Goal: Task Accomplishment & Management: Manage account settings

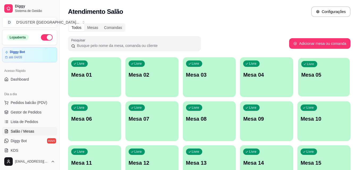
click at [316, 86] on div "Livre Mesa 05" at bounding box center [324, 74] width 52 height 32
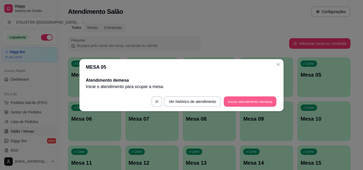
click at [248, 99] on button "Iniciar atendimento de mesa" at bounding box center [250, 102] width 53 height 10
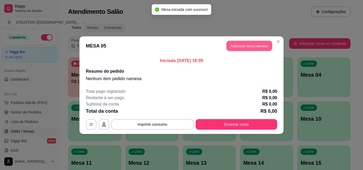
click at [236, 47] on button "Adicionar itens na mesa" at bounding box center [250, 46] width 46 height 10
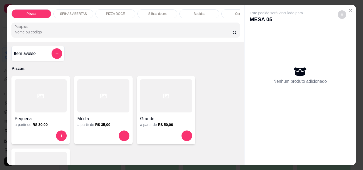
click at [191, 12] on div "Bebidas" at bounding box center [199, 13] width 40 height 9
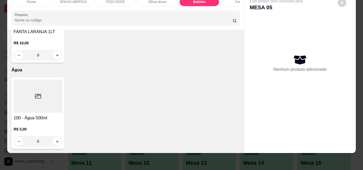
scroll to position [1842, 0]
type input "1"
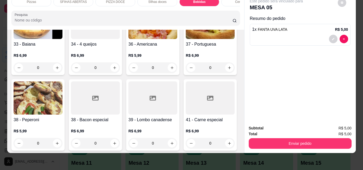
scroll to position [433, 0]
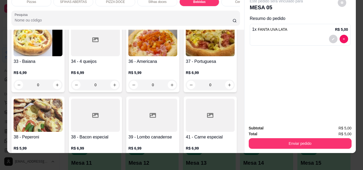
click at [168, 14] on button "increase-product-quantity" at bounding box center [172, 9] width 8 height 8
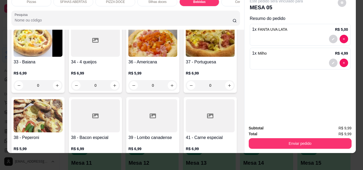
click at [170, 12] on icon "increase-product-quantity" at bounding box center [172, 10] width 4 height 4
type input "2"
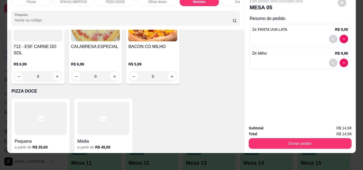
scroll to position [699, 0]
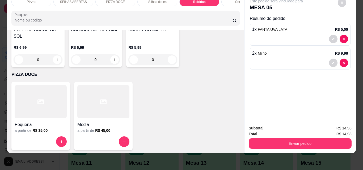
type input "2"
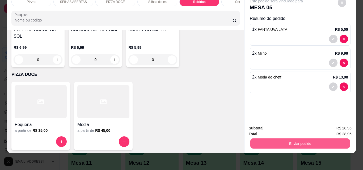
click at [270, 139] on button "Enviar pedido" at bounding box center [300, 144] width 100 height 10
click at [268, 127] on button "Não registrar e enviar pedido" at bounding box center [283, 127] width 54 height 10
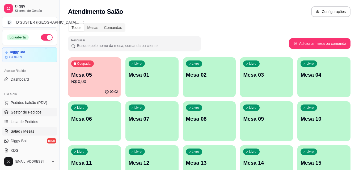
click at [26, 112] on span "Gestor de Pedidos" at bounding box center [26, 112] width 31 height 5
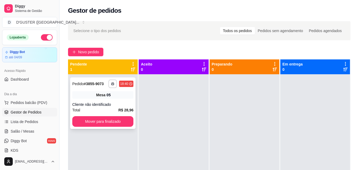
click at [101, 97] on span "Mesa" at bounding box center [100, 95] width 9 height 5
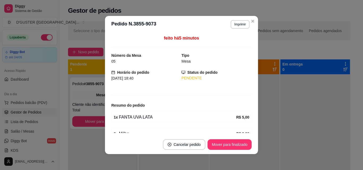
click at [123, 60] on div "05" at bounding box center [146, 61] width 70 height 6
click at [112, 62] on span "05" at bounding box center [113, 61] width 4 height 4
click at [117, 61] on div "05" at bounding box center [146, 61] width 70 height 6
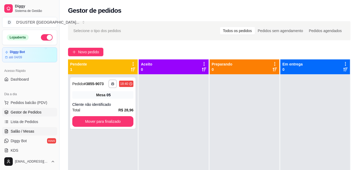
click at [27, 132] on span "Salão / Mesas" at bounding box center [23, 131] width 24 height 5
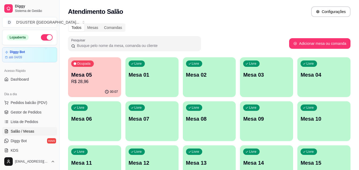
click at [90, 82] on p "R$ 28,96" at bounding box center [94, 82] width 47 height 6
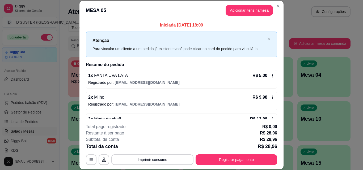
click at [233, 79] on div "1 x FANTA UVA LATA R$ 5,00 Registrado por: ediltonbarbosasilva@gmail.com" at bounding box center [181, 79] width 191 height 19
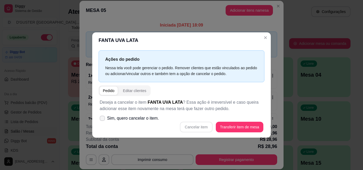
click at [124, 119] on span "Sim, quero cancelar o item." at bounding box center [133, 118] width 52 height 6
click at [103, 119] on input "Sim, quero cancelar o item." at bounding box center [100, 120] width 3 height 3
checkbox input "true"
click at [187, 125] on button "Cancelar item" at bounding box center [197, 127] width 32 height 10
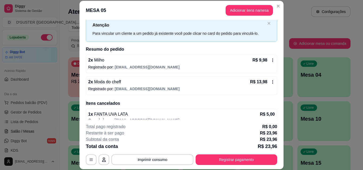
scroll to position [23, 0]
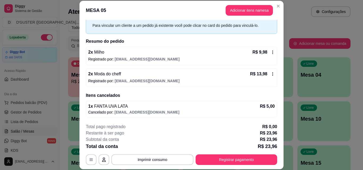
click at [204, 79] on p "Registrado por: ediltonbarbosasilva@gmail.com" at bounding box center [181, 80] width 187 height 5
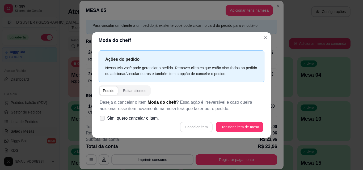
click at [151, 119] on span "Sim, quero cancelar o item." at bounding box center [133, 118] width 52 height 6
click at [103, 119] on input "Sim, quero cancelar o item." at bounding box center [100, 120] width 3 height 3
checkbox input "true"
click at [202, 125] on button "Cancelar item" at bounding box center [197, 127] width 32 height 10
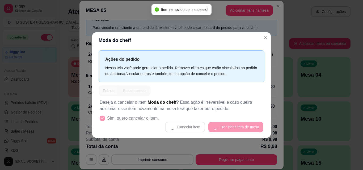
scroll to position [21, 0]
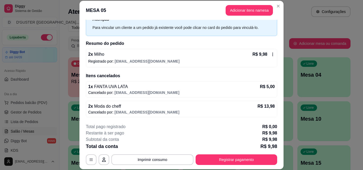
click at [191, 55] on div "2 x Milho R$ 9,98" at bounding box center [181, 54] width 187 height 6
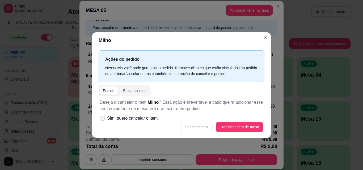
click at [143, 119] on span "Sim, quero cancelar o item." at bounding box center [133, 118] width 52 height 6
click at [103, 119] on input "Sim, quero cancelar o item." at bounding box center [100, 120] width 3 height 3
checkbox input "true"
click at [190, 124] on button "Cancelar item" at bounding box center [197, 127] width 32 height 10
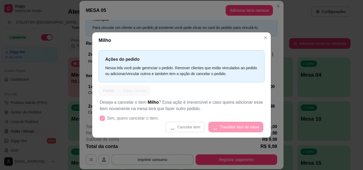
scroll to position [0, 0]
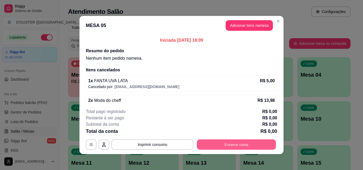
click at [215, 146] on button "Encerrar conta" at bounding box center [236, 145] width 79 height 10
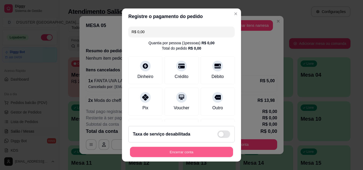
click at [170, 153] on button "Encerrar conta" at bounding box center [181, 152] width 103 height 10
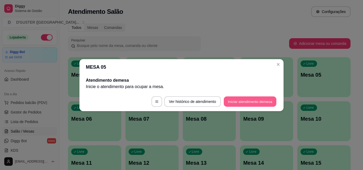
click at [242, 101] on button "Iniciar atendimento de mesa" at bounding box center [250, 102] width 53 height 10
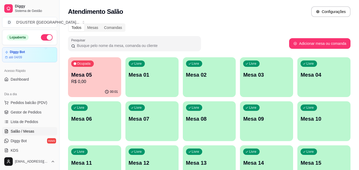
click at [113, 86] on div "Ocupada Mesa 05 R$ 0,00" at bounding box center [94, 72] width 53 height 30
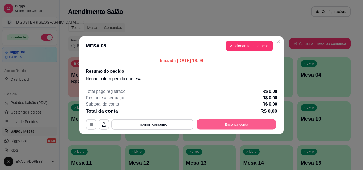
click at [214, 125] on button "Encerrar conta" at bounding box center [236, 124] width 79 height 10
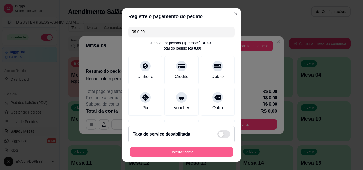
click at [204, 155] on button "Encerrar conta" at bounding box center [181, 152] width 103 height 10
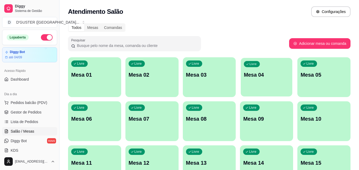
click at [264, 80] on div "Livre Mesa 04" at bounding box center [267, 74] width 52 height 32
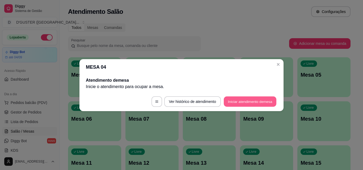
click at [232, 99] on button "Iniciar atendimento de mesa" at bounding box center [250, 102] width 53 height 10
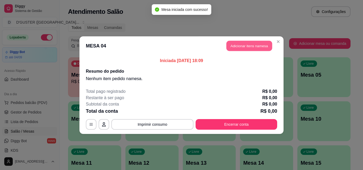
click at [237, 48] on button "Adicionar itens na mesa" at bounding box center [250, 46] width 46 height 10
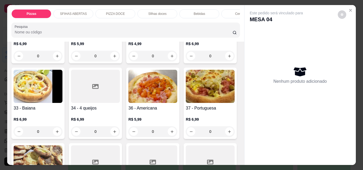
scroll to position [399, 0]
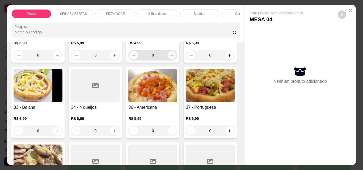
click at [170, 57] on icon "increase-product-quantity" at bounding box center [172, 55] width 4 height 4
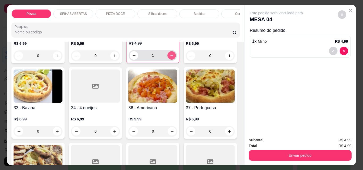
click at [170, 58] on icon "increase-product-quantity" at bounding box center [172, 56] width 4 height 4
type input "2"
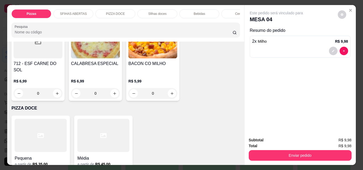
scroll to position [718, 0]
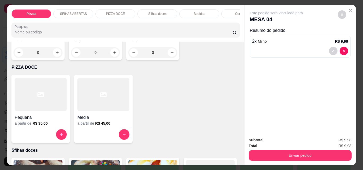
type input "2"
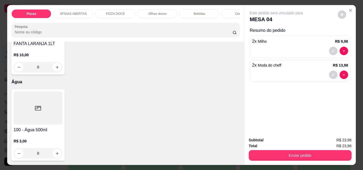
scroll to position [1888, 0]
type input "1"
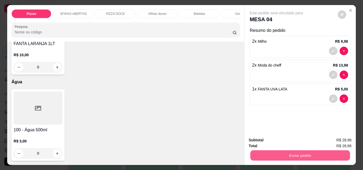
click at [271, 151] on button "Enviar pedido" at bounding box center [300, 155] width 100 height 10
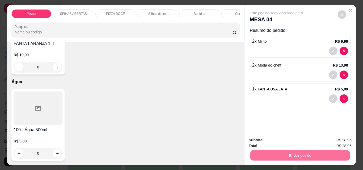
click at [260, 139] on button "Não registrar e enviar pedido" at bounding box center [283, 141] width 54 height 10
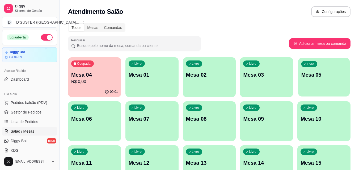
click at [323, 82] on div "Livre Mesa 05" at bounding box center [324, 74] width 52 height 32
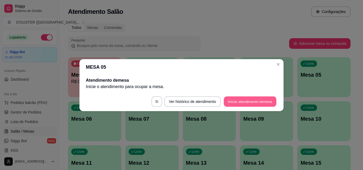
click at [235, 100] on button "Iniciar atendimento de mesa" at bounding box center [250, 102] width 53 height 10
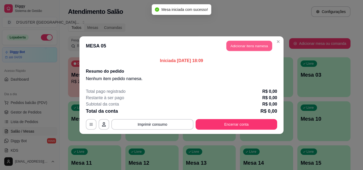
click at [241, 44] on button "Adicionar itens na mesa" at bounding box center [250, 46] width 46 height 10
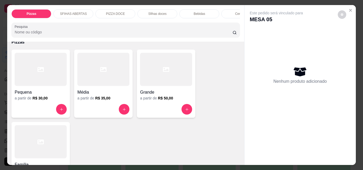
scroll to position [53, 0]
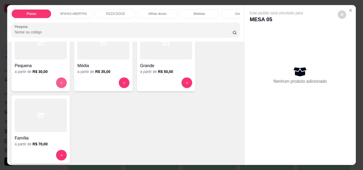
click at [60, 83] on icon "increase-product-quantity" at bounding box center [62, 83] width 4 height 4
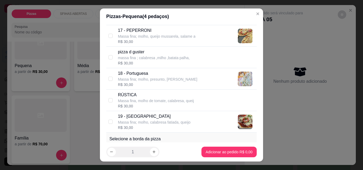
scroll to position [479, 0]
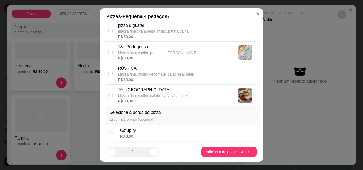
click at [137, 90] on p "19 - [GEOGRAPHIC_DATA]" at bounding box center [154, 90] width 73 height 6
checkbox input "true"
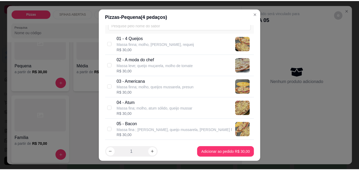
scroll to position [27, 0]
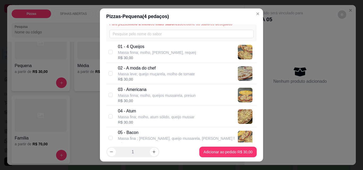
click at [162, 67] on p "02 - A moda do chef" at bounding box center [156, 68] width 77 height 6
checkbox input "true"
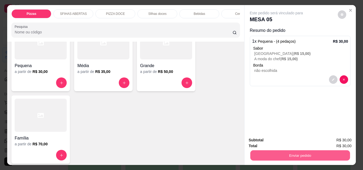
click at [262, 153] on button "Enviar pedido" at bounding box center [300, 155] width 100 height 10
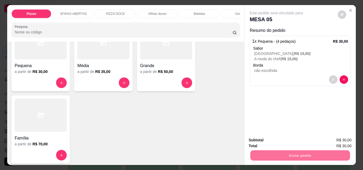
click at [265, 141] on button "Não registrar e enviar pedido" at bounding box center [283, 141] width 54 height 10
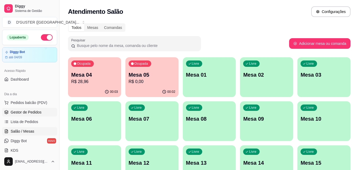
click at [29, 113] on span "Gestor de Pedidos" at bounding box center [26, 112] width 31 height 5
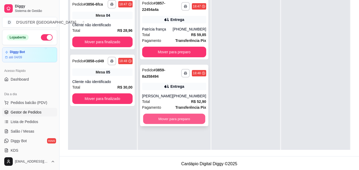
click at [155, 120] on button "Mover para preparo" at bounding box center [174, 119] width 62 height 10
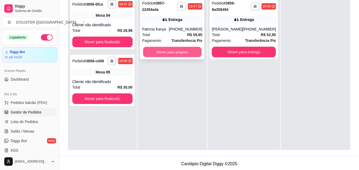
click at [170, 51] on button "Mover para preparo" at bounding box center [172, 52] width 58 height 10
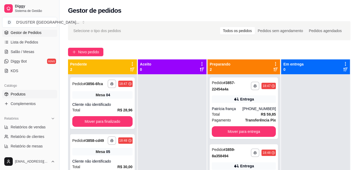
scroll to position [106, 0]
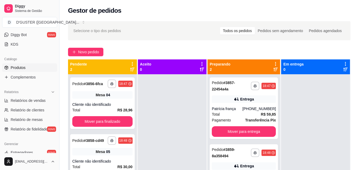
click at [30, 66] on link "Produtos" at bounding box center [29, 68] width 55 height 9
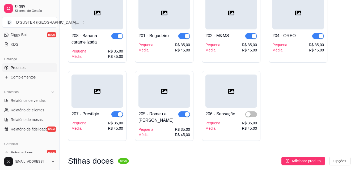
scroll to position [1489, 0]
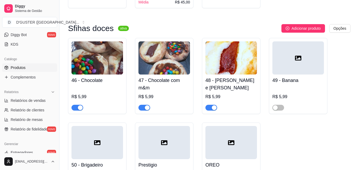
click at [142, 105] on span "button" at bounding box center [145, 108] width 12 height 6
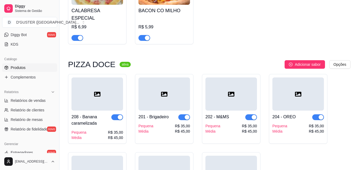
scroll to position [1276, 0]
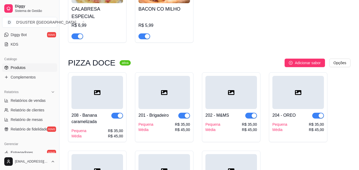
click at [117, 113] on button "button" at bounding box center [117, 116] width 12 height 6
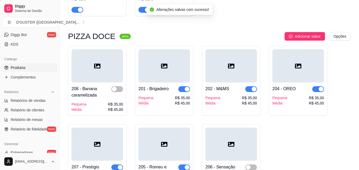
click at [248, 86] on span "button" at bounding box center [251, 89] width 12 height 6
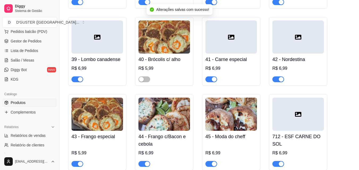
scroll to position [0, 0]
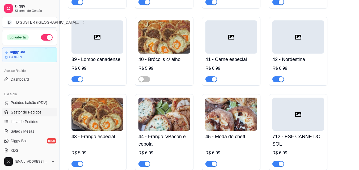
click at [45, 108] on link "Gestor de Pedidos" at bounding box center [29, 112] width 55 height 9
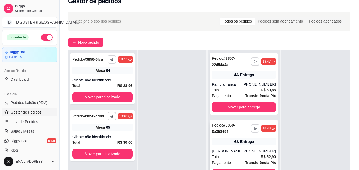
scroll to position [1, 0]
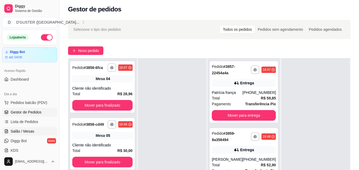
click at [23, 131] on span "Salão / Mesas" at bounding box center [23, 131] width 24 height 5
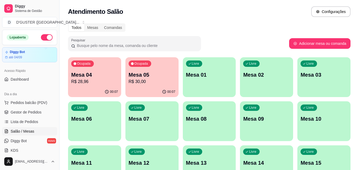
click at [115, 70] on div "Ocupada Mesa 04 R$ 28,96" at bounding box center [94, 72] width 53 height 30
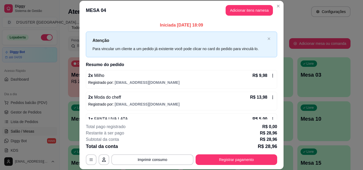
scroll to position [15, 0]
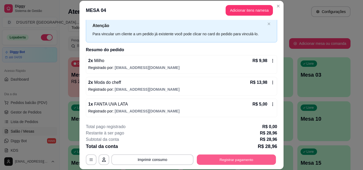
click at [243, 157] on button "Registrar pagamento" at bounding box center [236, 160] width 79 height 10
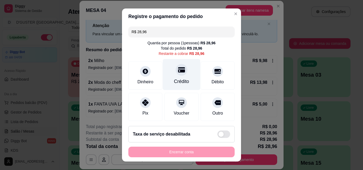
click at [167, 80] on div "Crédito" at bounding box center [181, 74] width 37 height 31
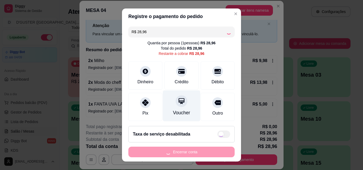
type input "R$ 0,00"
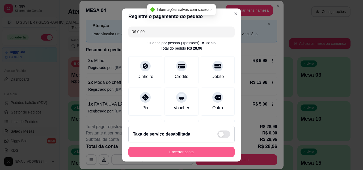
click at [205, 149] on button "Encerrar conta" at bounding box center [181, 152] width 106 height 11
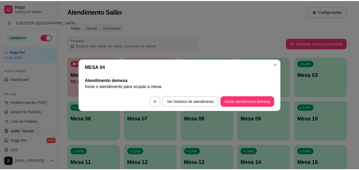
scroll to position [0, 0]
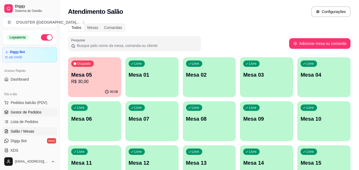
click at [20, 108] on ul "Pedidos balcão (PDV) Gestor de Pedidos Lista de Pedidos Salão / Mesas Diggy Bot…" at bounding box center [29, 127] width 55 height 56
click at [25, 110] on link "Gestor de Pedidos" at bounding box center [29, 112] width 55 height 9
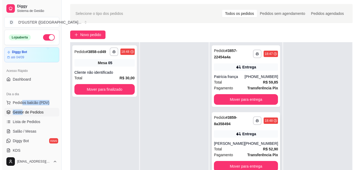
scroll to position [27, 0]
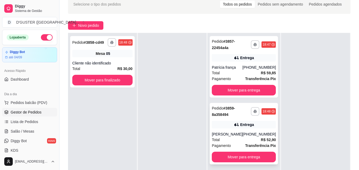
click at [243, 132] on div "**********" at bounding box center [244, 134] width 68 height 62
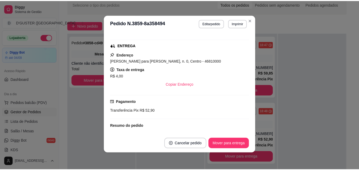
scroll to position [80, 0]
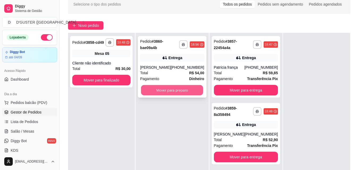
click at [181, 89] on button "Mover para preparo" at bounding box center [172, 90] width 62 height 10
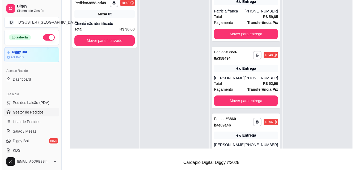
scroll to position [36, 0]
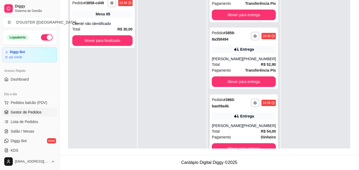
click at [232, 127] on div "[PERSON_NAME]" at bounding box center [227, 125] width 31 height 5
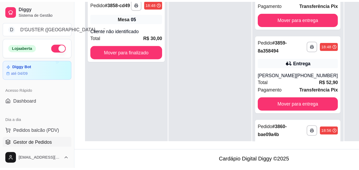
scroll to position [0, 0]
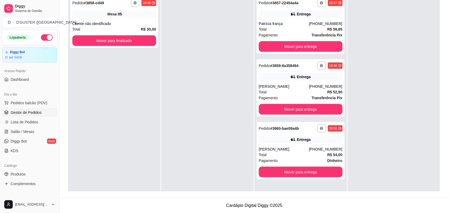
click at [359, 47] on div at bounding box center [394, 99] width 92 height 213
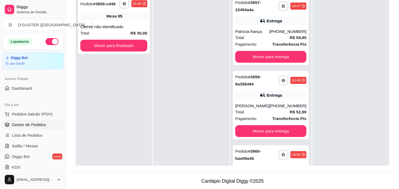
scroll to position [81, 0]
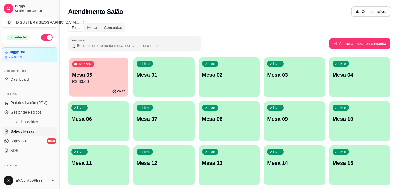
click at [101, 82] on p "R$ 30,00" at bounding box center [98, 82] width 53 height 6
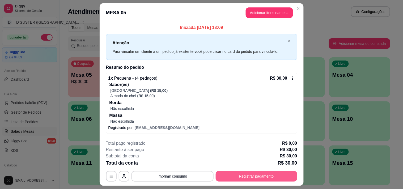
click at [266, 177] on button "Registrar pagamento" at bounding box center [257, 176] width 82 height 11
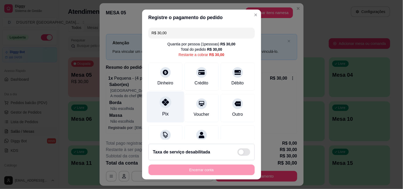
click at [160, 107] on div at bounding box center [166, 103] width 12 height 12
type input "R$ 0,00"
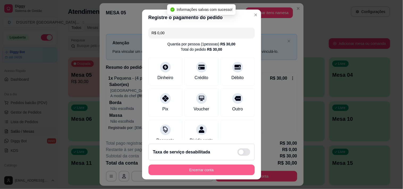
click at [209, 168] on button "Encerrar conta" at bounding box center [202, 170] width 106 height 11
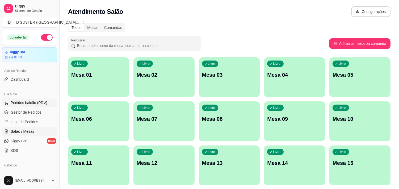
click at [27, 104] on span "Pedidos balcão (PDV)" at bounding box center [29, 102] width 37 height 5
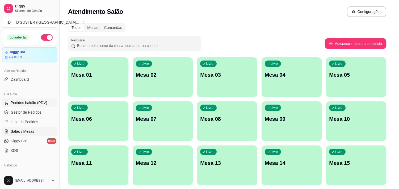
click at [31, 114] on div at bounding box center [39, 97] width 53 height 34
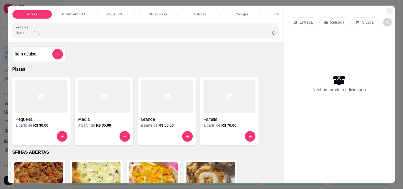
click at [386, 9] on button "Close" at bounding box center [390, 11] width 9 height 9
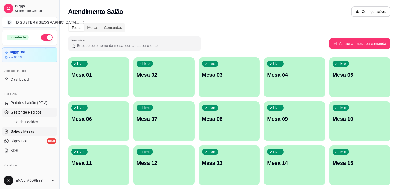
click at [37, 113] on span "Gestor de Pedidos" at bounding box center [26, 112] width 31 height 5
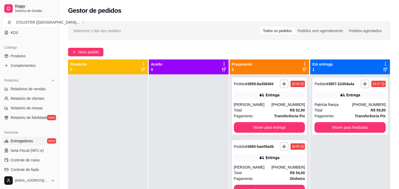
scroll to position [148, 0]
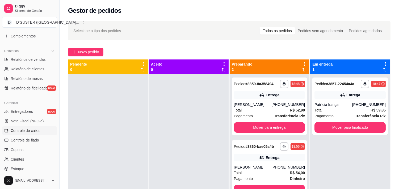
click at [34, 132] on span "Controle de caixa" at bounding box center [25, 130] width 29 height 5
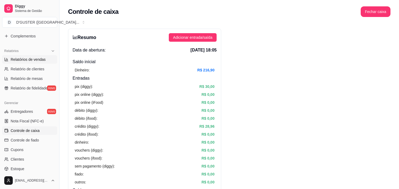
click at [33, 58] on span "Relatórios de vendas" at bounding box center [28, 59] width 35 height 5
select select "ALL"
select select "0"
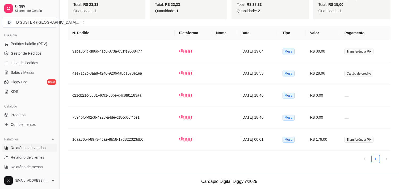
scroll to position [30, 0]
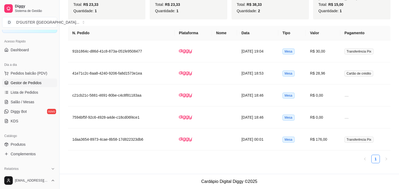
click at [30, 84] on span "Gestor de Pedidos" at bounding box center [26, 82] width 31 height 5
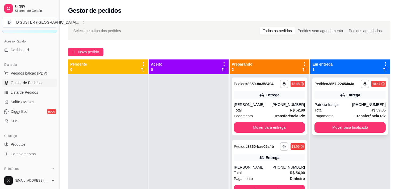
click at [355, 107] on div "Total R$ 59,85" at bounding box center [350, 110] width 71 height 6
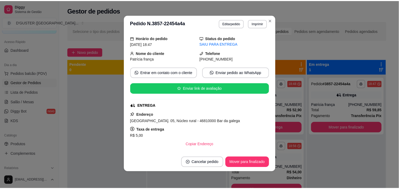
scroll to position [30, 0]
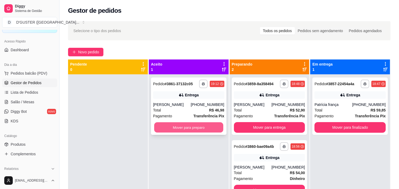
click at [193, 129] on button "Mover para preparo" at bounding box center [188, 128] width 69 height 10
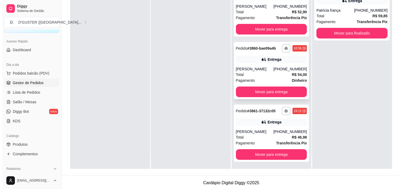
scroll to position [81, 0]
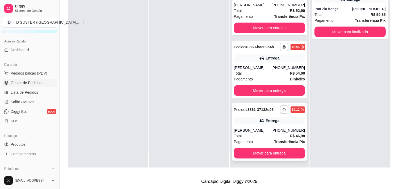
click at [261, 129] on div "[PERSON_NAME]" at bounding box center [253, 130] width 38 height 5
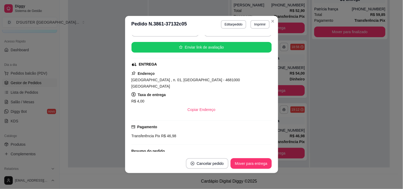
scroll to position [59, 0]
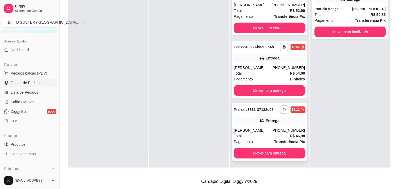
click at [254, 139] on div "Pagamento Transferência Pix" at bounding box center [269, 142] width 71 height 6
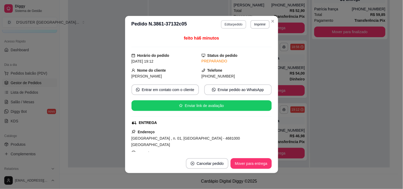
click at [228, 22] on button "Editar pedido" at bounding box center [233, 24] width 25 height 9
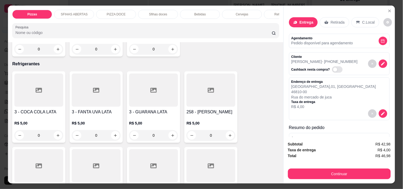
scroll to position [1477, 0]
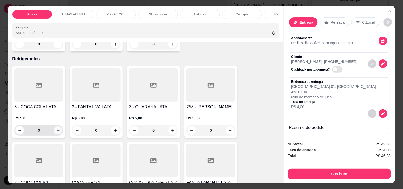
click at [54, 127] on button "increase-product-quantity" at bounding box center [58, 131] width 8 height 8
type input "1"
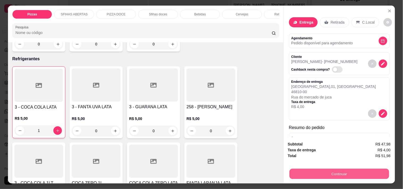
click at [359, 171] on button "Continuar" at bounding box center [340, 174] width 100 height 10
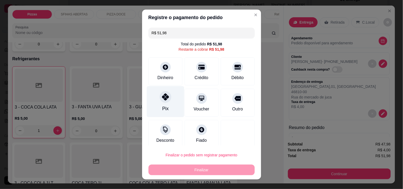
click at [164, 102] on div "Pix" at bounding box center [165, 101] width 37 height 31
type input "R$ 0,00"
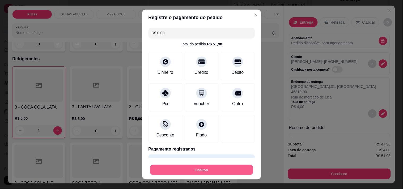
click at [225, 171] on button "Finalizar" at bounding box center [201, 170] width 103 height 10
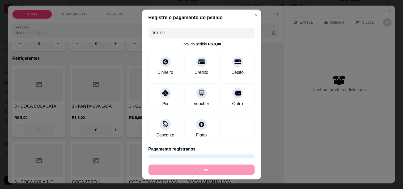
type input "0"
type input "-R$ 51,98"
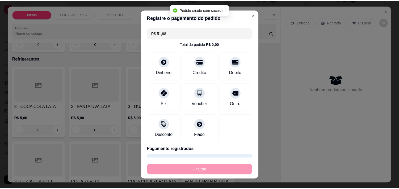
scroll to position [0, 0]
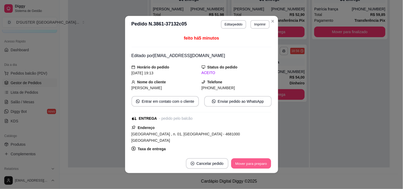
click at [241, 163] on button "Mover para preparo" at bounding box center [251, 164] width 40 height 10
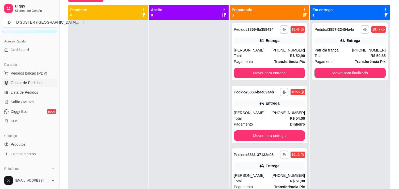
scroll to position [22, 0]
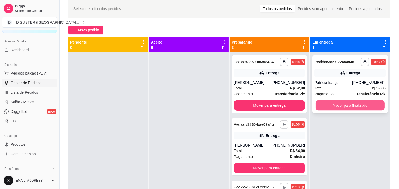
click at [348, 105] on button "Mover para finalizado" at bounding box center [350, 106] width 69 height 10
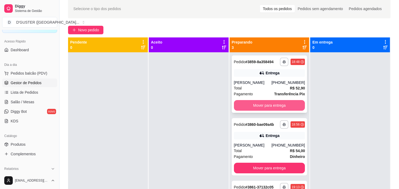
click at [274, 104] on button "Mover para entrega" at bounding box center [269, 105] width 71 height 11
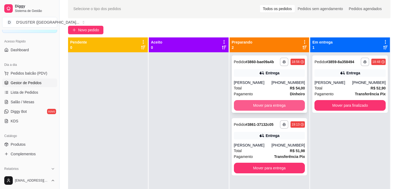
click at [250, 107] on button "Mover para entrega" at bounding box center [269, 105] width 71 height 11
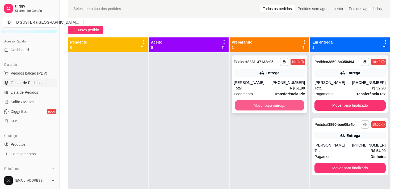
click at [254, 106] on button "Mover para entrega" at bounding box center [269, 106] width 69 height 10
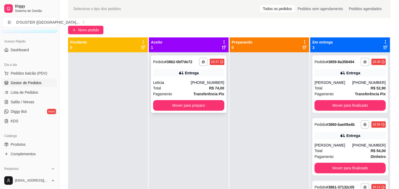
click at [189, 83] on div "Letícia" at bounding box center [172, 82] width 38 height 5
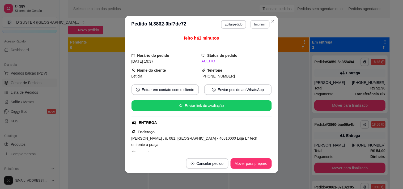
click at [260, 25] on button "Imprimir" at bounding box center [260, 24] width 19 height 9
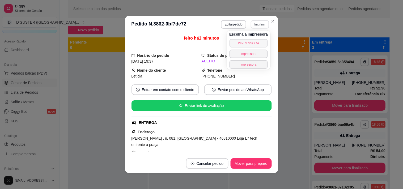
click at [249, 41] on button "IMPRESSORA" at bounding box center [249, 43] width 39 height 9
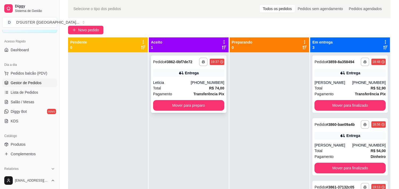
click at [191, 97] on div "**********" at bounding box center [189, 84] width 76 height 57
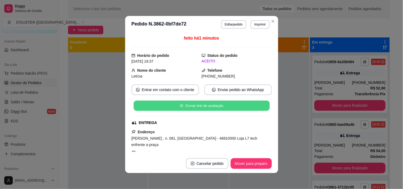
click at [197, 105] on button "Enviar link de avaliação" at bounding box center [201, 106] width 136 height 10
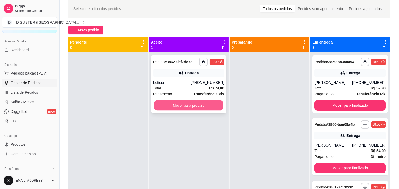
click at [183, 106] on button "Mover para preparo" at bounding box center [188, 106] width 69 height 10
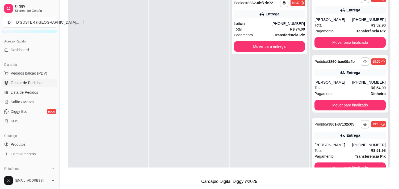
scroll to position [15, 0]
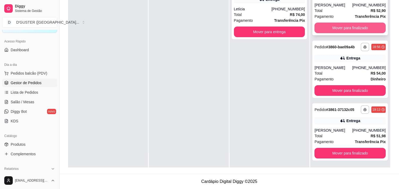
click at [342, 27] on button "Mover para finalizado" at bounding box center [350, 28] width 71 height 11
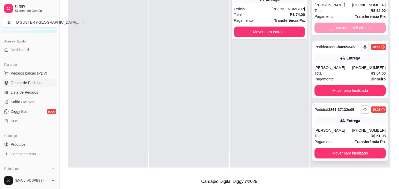
scroll to position [0, 0]
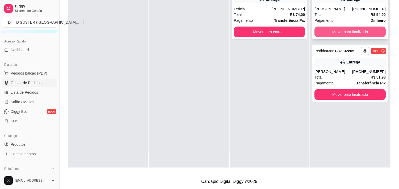
click at [363, 34] on button "Mover para finalizado" at bounding box center [350, 32] width 71 height 11
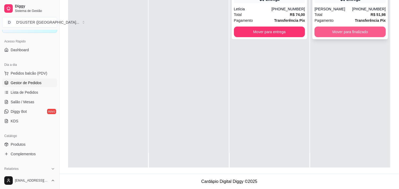
click at [347, 35] on button "Mover para finalizado" at bounding box center [350, 32] width 71 height 11
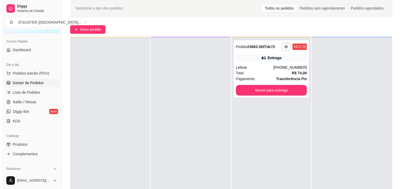
scroll to position [22, 0]
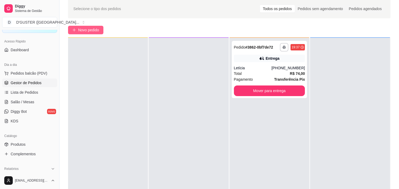
click at [100, 27] on button "Novo pedido" at bounding box center [85, 30] width 35 height 9
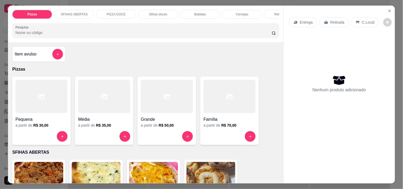
click at [294, 21] on icon at bounding box center [295, 22] width 3 height 3
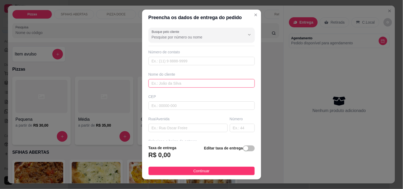
click at [174, 82] on input "text" at bounding box center [202, 83] width 106 height 9
type input "a"
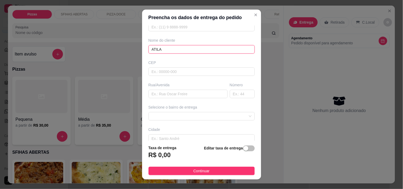
scroll to position [59, 0]
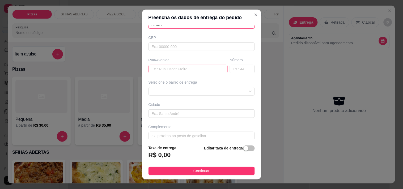
type input "ATILA"
click at [182, 69] on input "text" at bounding box center [188, 69] width 79 height 9
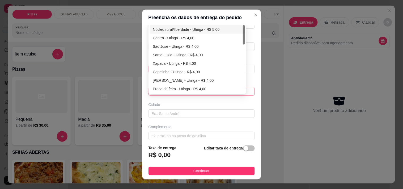
click at [155, 93] on div "63b4592ab99d1fc0c0b98822 63b76386fd7d706166b4cd17 Núcleo rural/liberdade - Utin…" at bounding box center [202, 91] width 106 height 9
type input "RUA CAPELINHA"
click at [175, 70] on div "Capelinha - Utinga - R$ 4,00" at bounding box center [197, 72] width 89 height 6
type input "Utinga"
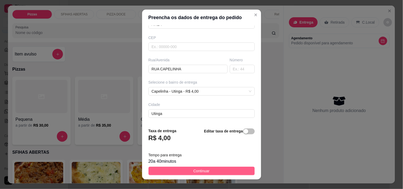
click at [197, 171] on span "Continuar" at bounding box center [202, 171] width 16 height 6
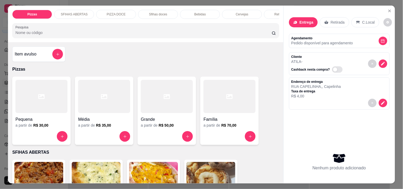
click at [95, 112] on div at bounding box center [104, 96] width 52 height 33
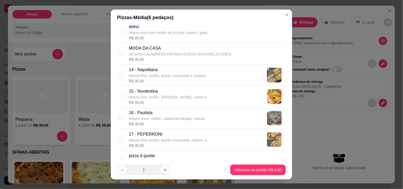
scroll to position [354, 0]
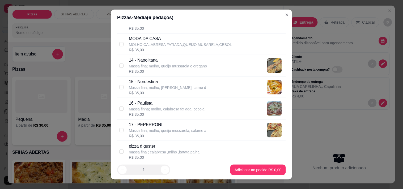
click at [118, 84] on div "15 - Nordestina Massa fina; molho, queijo mussarela, carne d R$ 35,00" at bounding box center [201, 88] width 169 height 22
checkbox input "true"
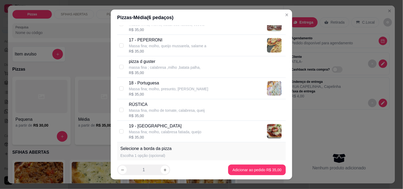
scroll to position [443, 0]
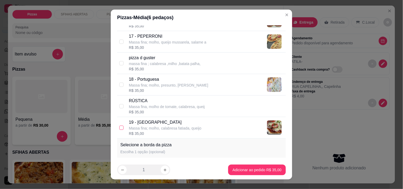
click at [119, 128] on input "checkbox" at bounding box center [121, 128] width 4 height 4
checkbox input "true"
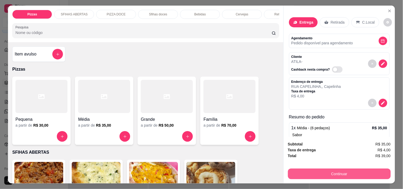
click at [327, 170] on button "Continuar" at bounding box center [339, 174] width 103 height 11
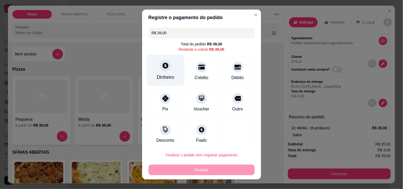
click at [160, 74] on div "Dinheiro" at bounding box center [166, 77] width 18 height 7
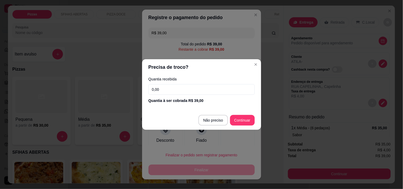
click at [181, 88] on input "0,00" at bounding box center [202, 89] width 106 height 11
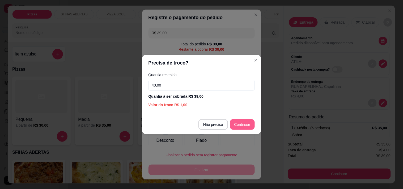
type input "40,00"
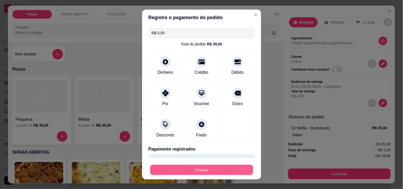
click at [224, 170] on button "Finalizar" at bounding box center [201, 170] width 103 height 10
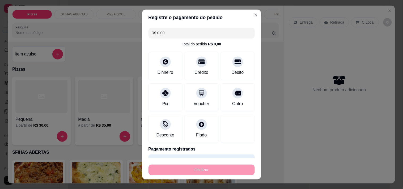
type input "-R$ 39,00"
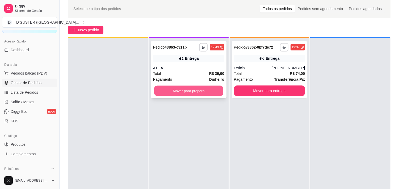
click at [171, 86] on button "Mover para preparo" at bounding box center [188, 91] width 69 height 10
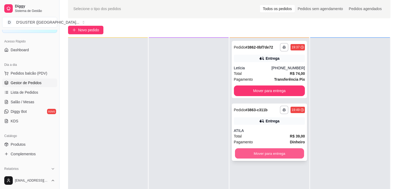
click at [257, 153] on button "Mover para entrega" at bounding box center [269, 154] width 69 height 10
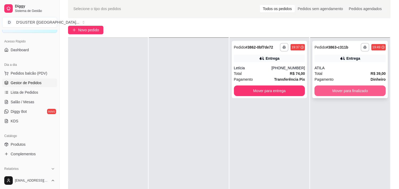
click at [373, 91] on button "Mover para finalizado" at bounding box center [350, 91] width 71 height 11
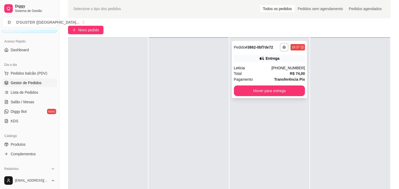
click at [269, 73] on div "Total R$ 74,00" at bounding box center [269, 74] width 71 height 6
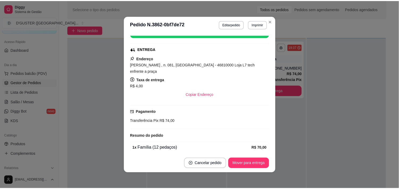
scroll to position [89, 0]
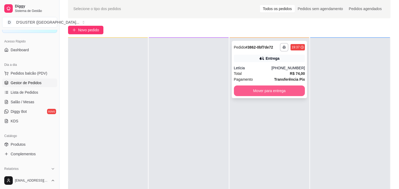
click at [264, 91] on button "Mover para entrega" at bounding box center [269, 91] width 71 height 11
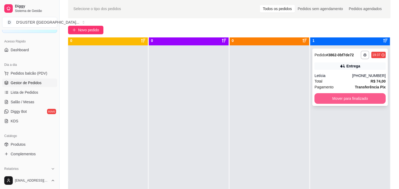
scroll to position [0, 0]
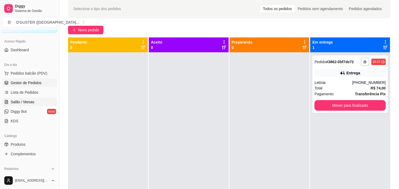
click at [22, 100] on span "Salão / Mesas" at bounding box center [23, 101] width 24 height 5
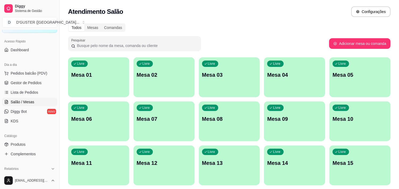
click at [280, 79] on div "Livre Mesa 04" at bounding box center [294, 74] width 61 height 34
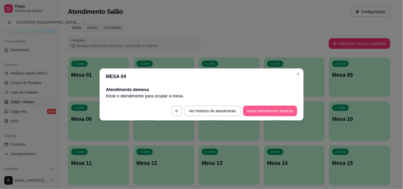
click at [277, 111] on button "Iniciar atendimento de mesa" at bounding box center [270, 111] width 54 height 11
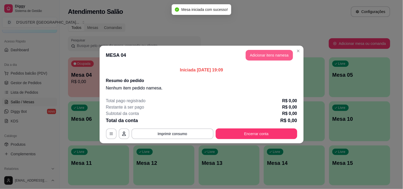
click at [270, 53] on button "Adicionar itens na mesa" at bounding box center [269, 55] width 47 height 11
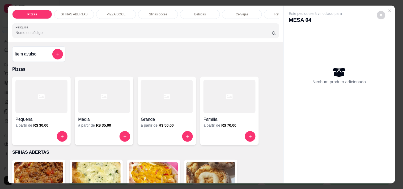
click at [167, 112] on div at bounding box center [167, 96] width 52 height 33
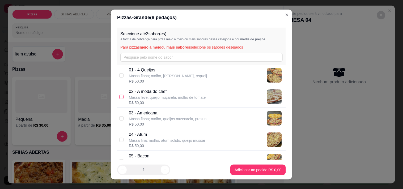
click at [120, 96] on input "checkbox" at bounding box center [121, 97] width 4 height 4
checkbox input "true"
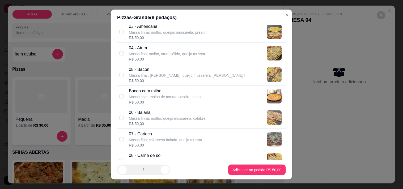
scroll to position [89, 0]
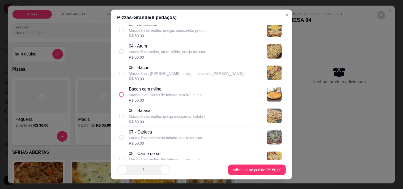
click at [121, 94] on input "checkbox" at bounding box center [121, 95] width 4 height 4
checkbox input "true"
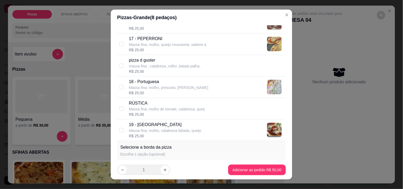
scroll to position [443, 0]
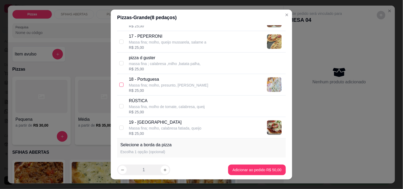
click at [119, 85] on input "checkbox" at bounding box center [121, 85] width 4 height 4
checkbox input "true"
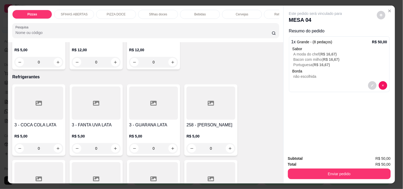
scroll to position [1507, 0]
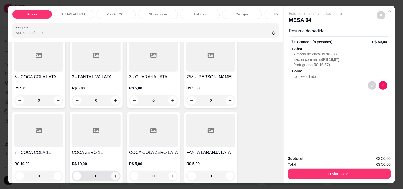
click at [114, 174] on icon "increase-product-quantity" at bounding box center [116, 176] width 4 height 4
type input "1"
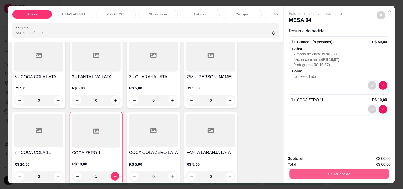
click at [338, 171] on button "Enviar pedido" at bounding box center [340, 174] width 100 height 10
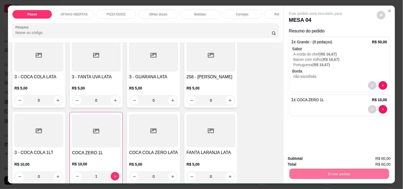
click at [318, 160] on button "Não registrar e enviar pedido" at bounding box center [321, 159] width 55 height 10
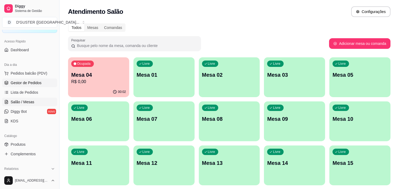
click at [17, 82] on span "Gestor de Pedidos" at bounding box center [26, 82] width 31 height 5
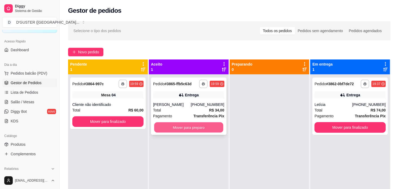
click at [189, 126] on button "Mover para preparo" at bounding box center [188, 128] width 69 height 10
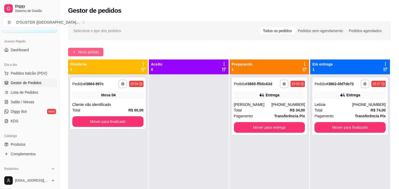
click at [83, 48] on button "Novo pedido" at bounding box center [85, 52] width 35 height 9
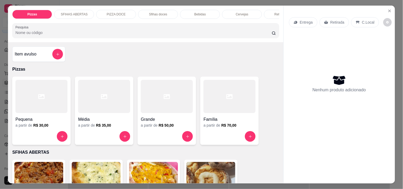
click at [302, 21] on p "Entrega" at bounding box center [306, 22] width 13 height 5
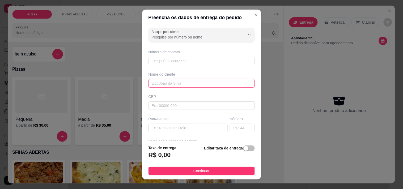
click at [171, 84] on input "text" at bounding box center [202, 83] width 106 height 9
type input "M"
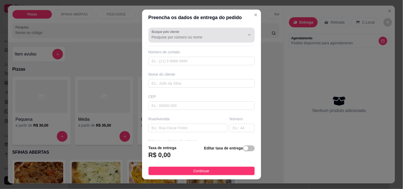
click at [219, 38] on input "Busque pelo cliente" at bounding box center [194, 37] width 85 height 5
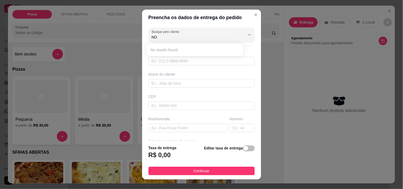
type input "N"
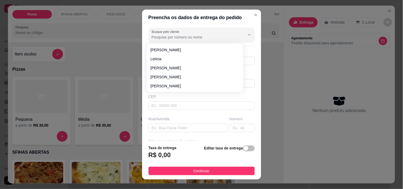
click at [118, 55] on div "Preencha os dados de entrega do pedido Busque pelo cliente Número de contato No…" at bounding box center [201, 94] width 403 height 189
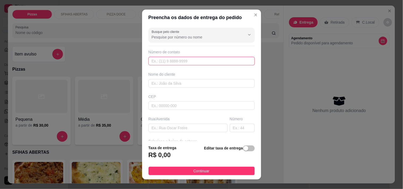
click at [168, 62] on input "text" at bounding box center [202, 61] width 106 height 9
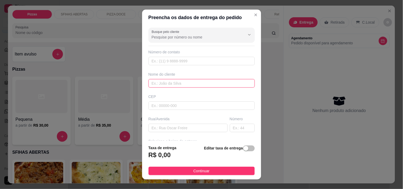
click at [183, 84] on input "text" at bounding box center [202, 83] width 106 height 9
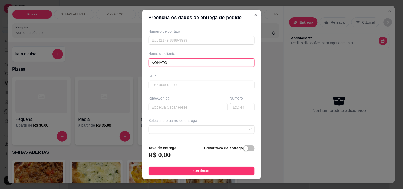
scroll to position [30, 0]
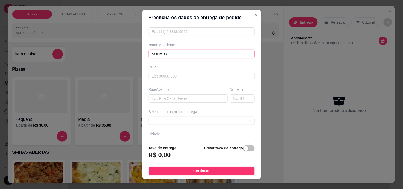
type input "NONATO"
click at [183, 103] on div "Busque pelo cliente Número de contato Nome do cliente NONATO CEP Rua/[GEOGRAPHI…" at bounding box center [201, 84] width 119 height 116
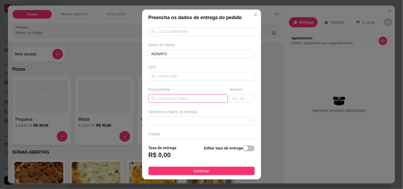
click at [183, 101] on input "text" at bounding box center [188, 98] width 79 height 9
type input "[GEOGRAPHIC_DATA]"
click at [233, 102] on input "text" at bounding box center [242, 98] width 25 height 9
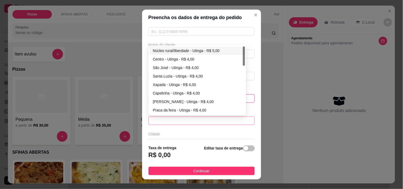
click at [219, 123] on span at bounding box center [202, 121] width 100 height 8
type input "11"
click at [161, 59] on div "Centro - Utinga - R$ 4,00" at bounding box center [197, 59] width 89 height 6
type input "Utinga"
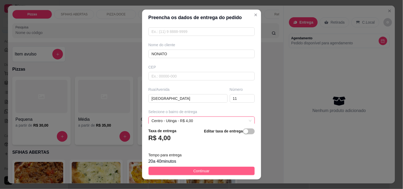
click at [208, 171] on button "Continuar" at bounding box center [202, 171] width 106 height 9
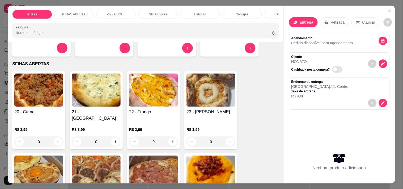
scroll to position [0, 0]
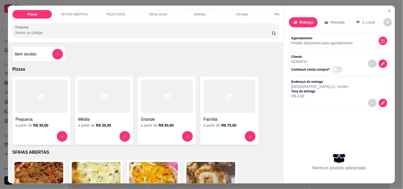
click at [34, 52] on div "Item avulso" at bounding box center [39, 54] width 48 height 11
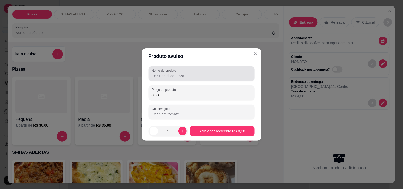
click at [187, 77] on input "Nome do produto" at bounding box center [202, 75] width 100 height 5
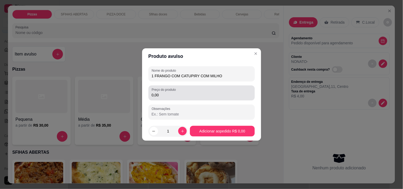
type input "1 FRANGO COM CATUPIRY COM MILHO"
click at [182, 97] on input "0,00" at bounding box center [202, 95] width 100 height 5
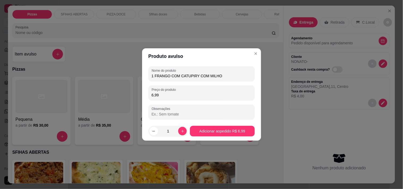
type input "6,99"
click at [217, 123] on footer "1 Adicionar ao pedido R$ 6,99" at bounding box center [201, 131] width 119 height 19
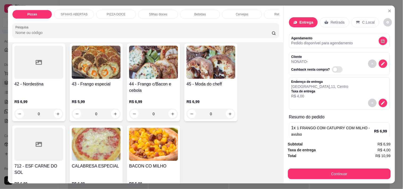
scroll to position [472, 0]
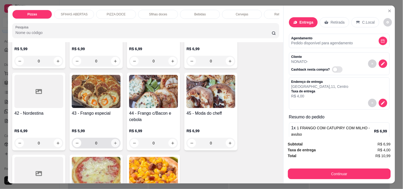
click at [114, 141] on icon "increase-product-quantity" at bounding box center [116, 143] width 4 height 4
type input "1"
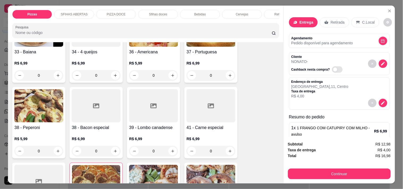
scroll to position [384, 0]
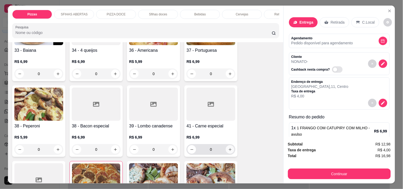
click at [228, 148] on icon "increase-product-quantity" at bounding box center [230, 150] width 4 height 4
type input "1"
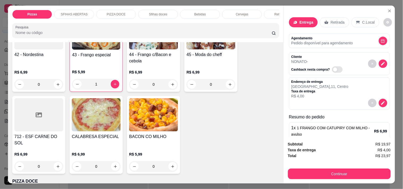
scroll to position [561, 0]
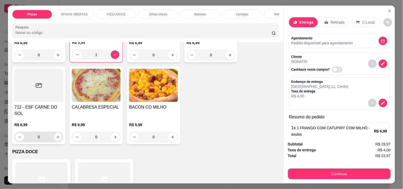
click at [57, 135] on icon "increase-product-quantity" at bounding box center [58, 137] width 4 height 4
type input "1"
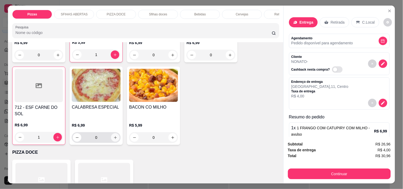
click at [114, 136] on icon "increase-product-quantity" at bounding box center [116, 138] width 4 height 4
type input "1"
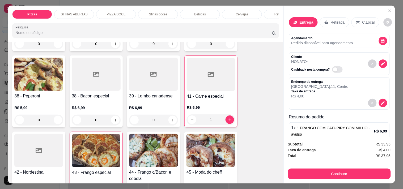
scroll to position [413, 0]
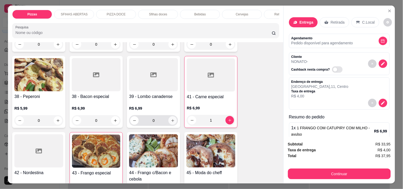
click at [172, 119] on icon "increase-product-quantity" at bounding box center [173, 121] width 4 height 4
type input "1"
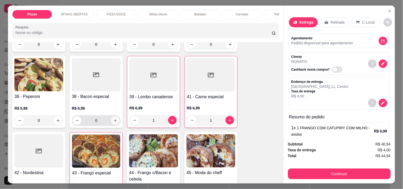
click at [115, 119] on icon "increase-product-quantity" at bounding box center [116, 121] width 4 height 4
type input "1"
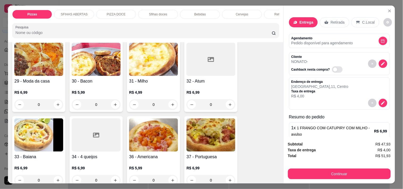
scroll to position [266, 0]
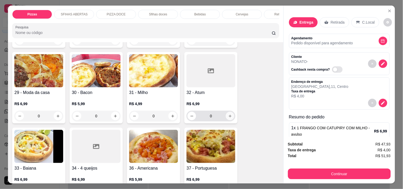
click at [229, 114] on icon "increase-product-quantity" at bounding box center [230, 116] width 4 height 4
type input "1"
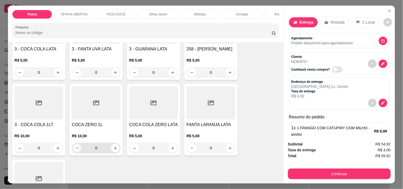
scroll to position [1507, 0]
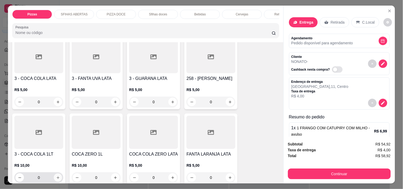
click at [57, 176] on icon "increase-product-quantity" at bounding box center [58, 178] width 4 height 4
type input "1"
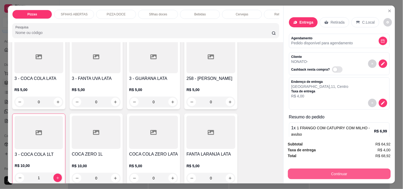
click at [318, 170] on button "Continuar" at bounding box center [339, 174] width 103 height 11
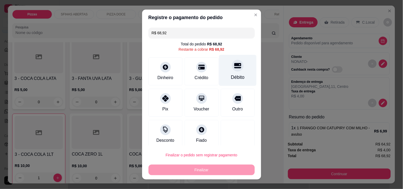
click at [230, 73] on div "Débito" at bounding box center [237, 70] width 37 height 31
type input "R$ 0,00"
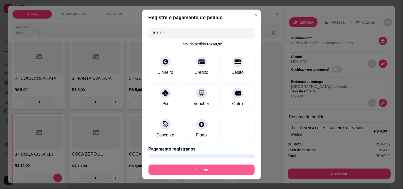
click at [228, 170] on button "Finalizar" at bounding box center [202, 170] width 106 height 11
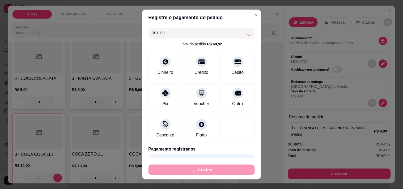
type input "0"
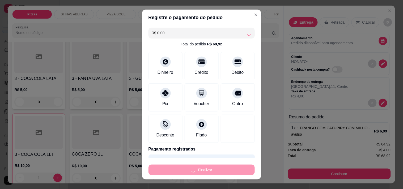
type input "0"
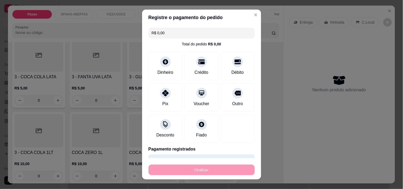
type input "-R$ 68,92"
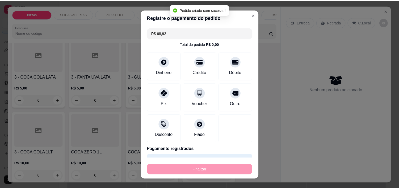
scroll to position [1505, 0]
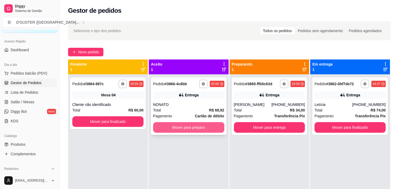
click at [179, 126] on button "Mover para preparo" at bounding box center [188, 127] width 71 height 11
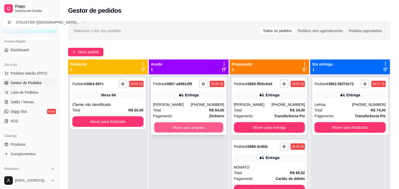
click at [185, 128] on button "Mover para preparo" at bounding box center [188, 128] width 69 height 10
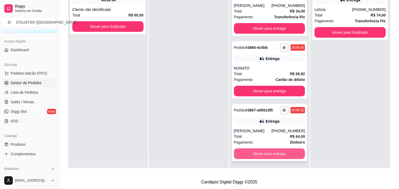
scroll to position [81, 0]
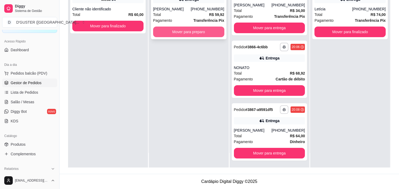
click at [178, 27] on div "Mover para preparo" at bounding box center [188, 32] width 71 height 11
click at [187, 28] on button "Mover para preparo" at bounding box center [188, 32] width 69 height 10
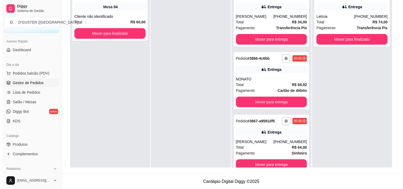
scroll to position [0, 0]
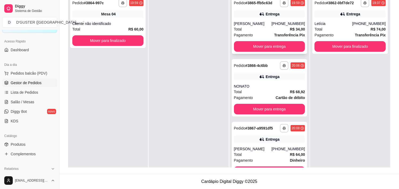
click at [252, 16] on div "Entrega" at bounding box center [269, 13] width 71 height 7
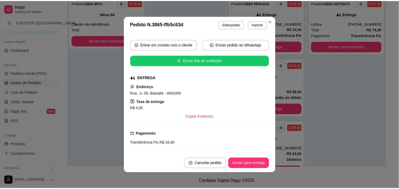
scroll to position [59, 0]
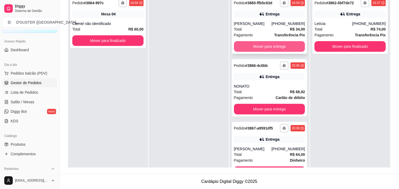
click at [272, 44] on button "Mover para entrega" at bounding box center [269, 46] width 71 height 11
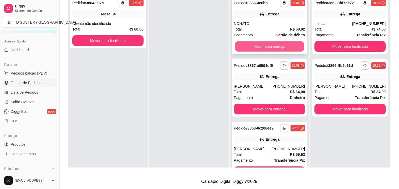
click at [269, 47] on button "Mover para entrega" at bounding box center [269, 46] width 69 height 10
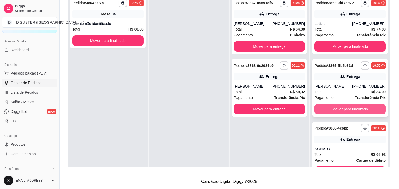
click at [327, 109] on button "Mover para finalizado" at bounding box center [350, 109] width 71 height 11
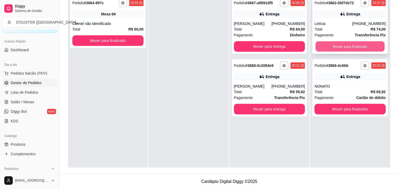
click at [330, 43] on button "Mover para finalizado" at bounding box center [350, 46] width 69 height 10
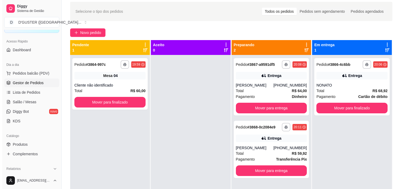
scroll to position [30, 0]
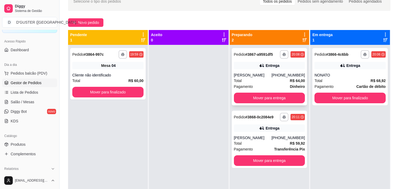
click at [279, 70] on div "**********" at bounding box center [270, 76] width 76 height 57
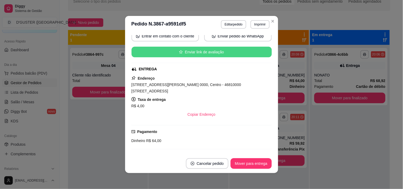
scroll to position [59, 0]
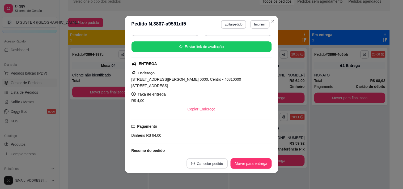
click at [211, 162] on button "Cancelar pedido" at bounding box center [207, 164] width 41 height 10
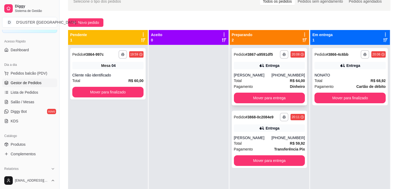
click at [273, 65] on div "Entrega" at bounding box center [273, 65] width 14 height 5
click at [345, 69] on div "Entrega" at bounding box center [350, 65] width 71 height 7
click at [251, 73] on div "[PERSON_NAME]" at bounding box center [253, 75] width 38 height 5
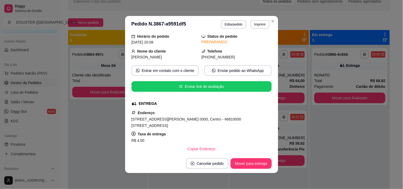
scroll to position [30, 0]
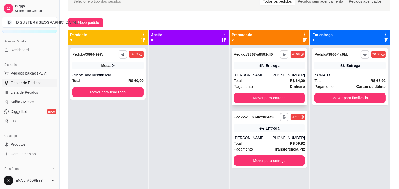
click at [254, 78] on div "Total R$ 64,00" at bounding box center [269, 81] width 71 height 6
click at [272, 76] on div "[PERSON_NAME]" at bounding box center [253, 75] width 38 height 5
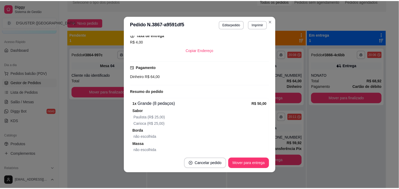
scroll to position [59, 0]
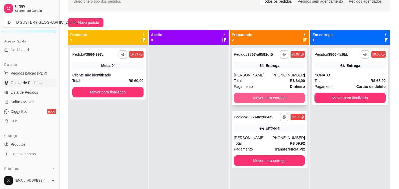
click at [269, 94] on button "Mover para entrega" at bounding box center [269, 98] width 71 height 11
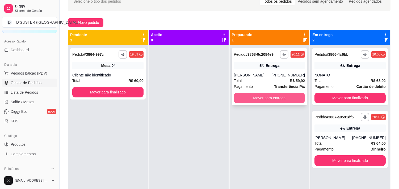
click at [277, 95] on button "Mover para entrega" at bounding box center [269, 98] width 71 height 11
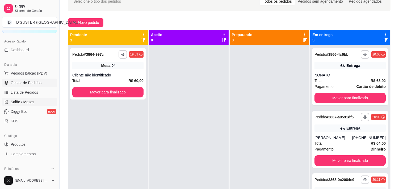
click at [28, 100] on span "Salão / Mesas" at bounding box center [23, 101] width 24 height 5
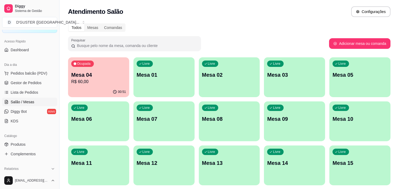
click at [91, 85] on div "Ocupada Mesa 04 R$ 60,00" at bounding box center [98, 72] width 61 height 30
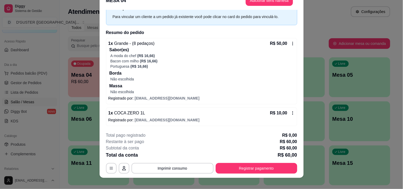
scroll to position [16, 0]
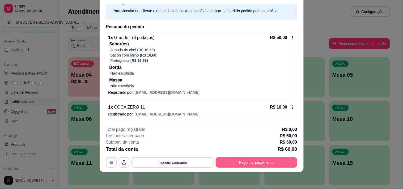
click at [244, 164] on button "Registrar pagamento" at bounding box center [257, 162] width 82 height 11
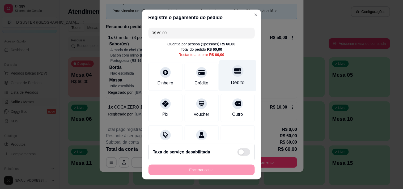
click at [225, 79] on div "Débito" at bounding box center [237, 75] width 37 height 31
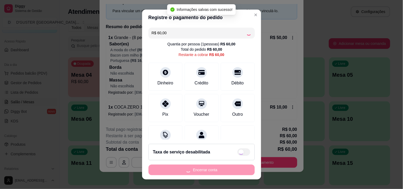
type input "R$ 0,00"
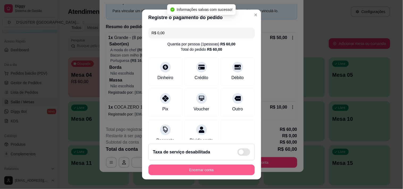
click at [203, 168] on button "Encerrar conta" at bounding box center [202, 170] width 106 height 11
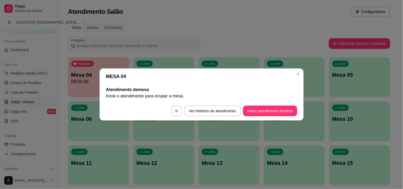
scroll to position [0, 0]
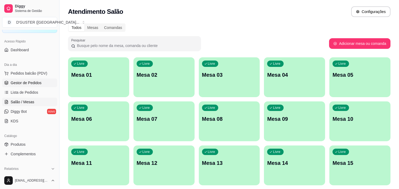
click at [34, 83] on span "Gestor de Pedidos" at bounding box center [26, 82] width 31 height 5
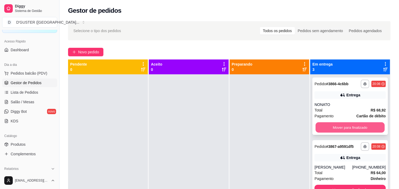
click at [350, 124] on button "Mover para finalizado" at bounding box center [350, 128] width 69 height 10
click at [347, 126] on button "Mover para finalizado" at bounding box center [350, 128] width 69 height 10
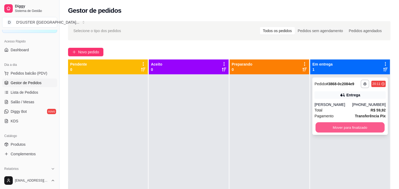
click at [354, 126] on button "Mover para finalizado" at bounding box center [350, 128] width 69 height 10
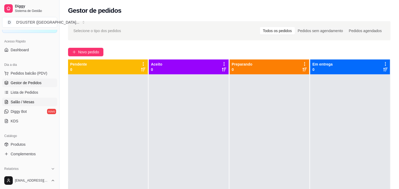
click at [31, 103] on span "Salão / Mesas" at bounding box center [23, 101] width 24 height 5
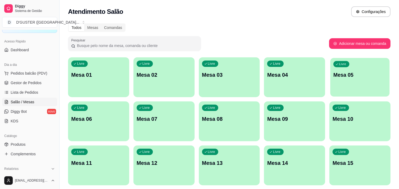
click at [367, 78] on p "Mesa 05" at bounding box center [359, 75] width 53 height 7
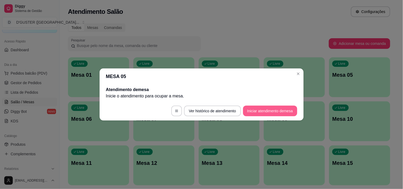
click at [266, 108] on button "Iniciar atendimento de mesa" at bounding box center [270, 111] width 54 height 11
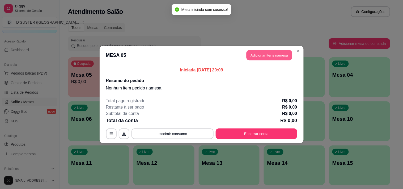
click at [267, 57] on button "Adicionar itens na mesa" at bounding box center [270, 55] width 46 height 10
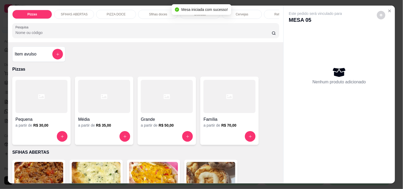
click at [17, 53] on h4 "Item avulso" at bounding box center [26, 54] width 22 height 6
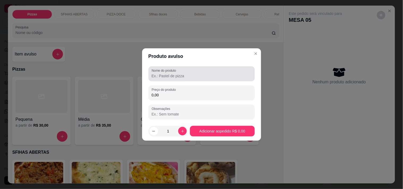
click at [179, 69] on div at bounding box center [202, 74] width 100 height 11
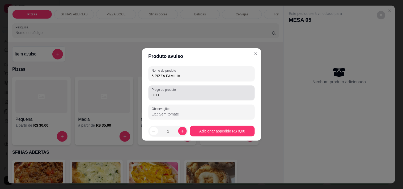
type input "5 PIZZA FAMILIA"
click at [220, 90] on div "0,00" at bounding box center [202, 93] width 100 height 11
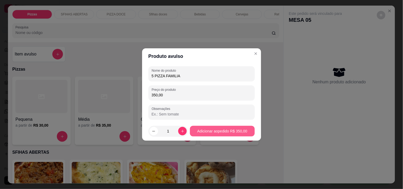
type input "350,00"
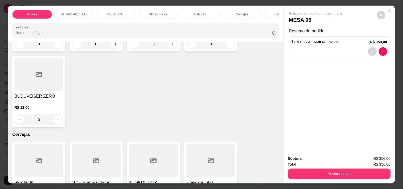
scroll to position [1182, 0]
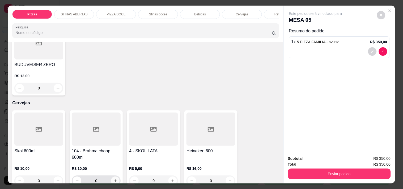
click at [114, 179] on icon "increase-product-quantity" at bounding box center [116, 181] width 4 height 4
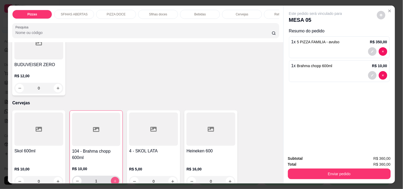
click at [114, 179] on icon "increase-product-quantity" at bounding box center [115, 181] width 4 height 4
type input "3"
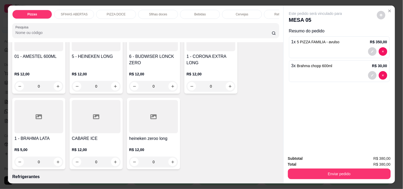
scroll to position [1507, 0]
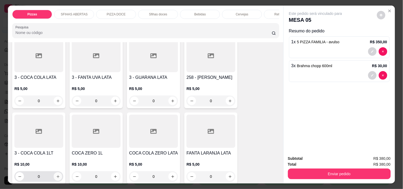
click at [58, 173] on button "increase-product-quantity" at bounding box center [58, 177] width 9 height 9
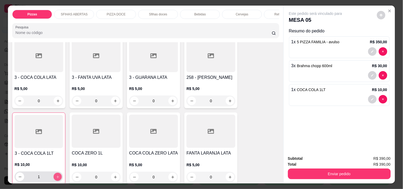
click at [58, 173] on button "increase-product-quantity" at bounding box center [58, 177] width 8 height 8
type input "2"
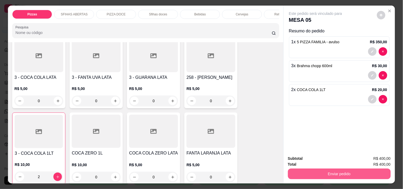
click at [312, 169] on button "Enviar pedido" at bounding box center [339, 174] width 103 height 11
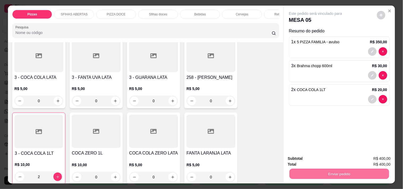
click at [317, 158] on button "Não registrar e enviar pedido" at bounding box center [321, 159] width 55 height 10
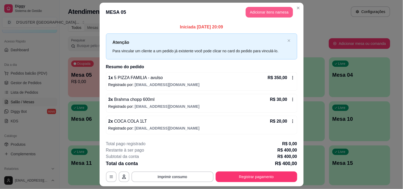
click at [259, 13] on button "Adicionar itens na mesa" at bounding box center [269, 12] width 47 height 11
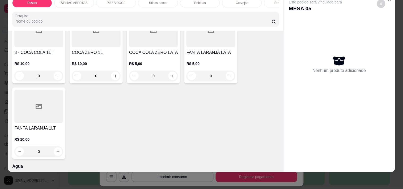
scroll to position [1566, 0]
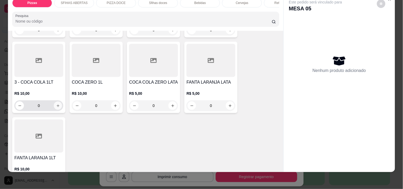
click at [57, 102] on button "increase-product-quantity" at bounding box center [58, 106] width 8 height 8
type input "1"
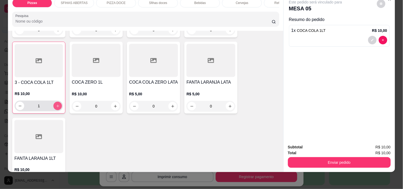
scroll to position [1566, 0]
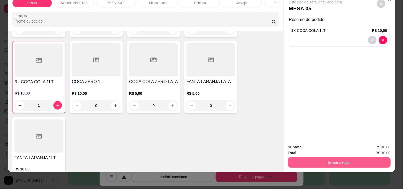
click at [335, 162] on button "Enviar pedido" at bounding box center [339, 162] width 103 height 11
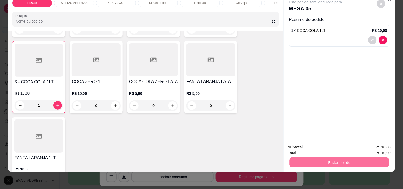
click at [320, 147] on button "Não registrar e enviar pedido" at bounding box center [321, 145] width 55 height 10
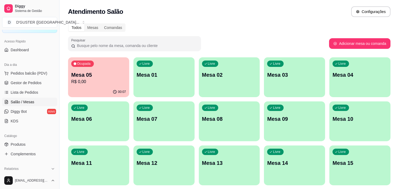
click at [48, 81] on link "Gestor de Pedidos" at bounding box center [29, 83] width 55 height 9
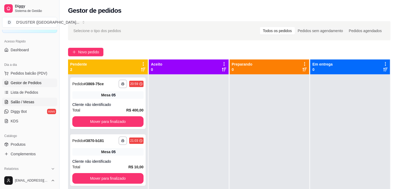
click at [28, 102] on span "Salão / Mesas" at bounding box center [23, 101] width 24 height 5
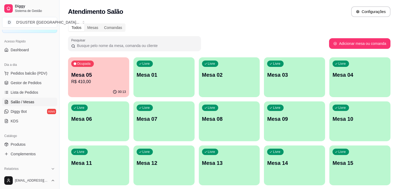
click at [107, 80] on p "R$ 410,00" at bounding box center [98, 82] width 55 height 6
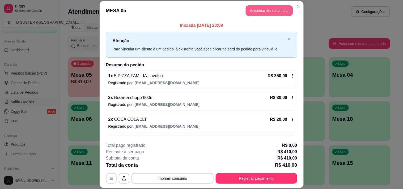
click at [258, 11] on button "Adicionar itens na mesa" at bounding box center [269, 10] width 47 height 11
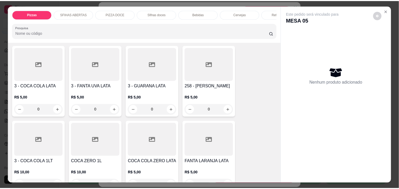
scroll to position [1507, 0]
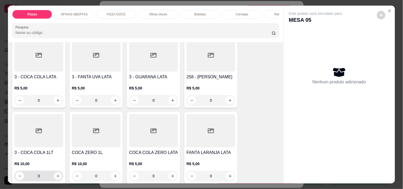
click at [56, 174] on icon "increase-product-quantity" at bounding box center [58, 176] width 4 height 4
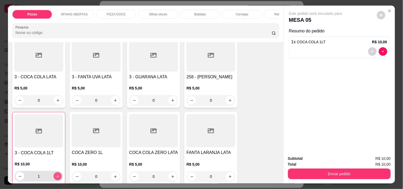
click at [56, 175] on icon "increase-product-quantity" at bounding box center [58, 177] width 4 height 4
type input "2"
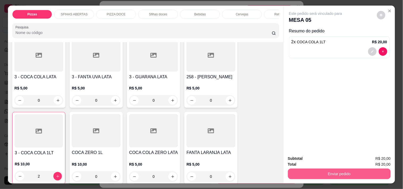
click at [317, 169] on button "Enviar pedido" at bounding box center [339, 174] width 103 height 11
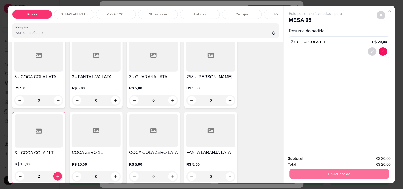
click at [308, 156] on button "Não registrar e enviar pedido" at bounding box center [321, 159] width 55 height 10
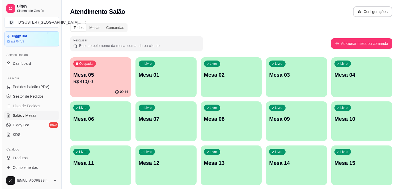
scroll to position [0, 0]
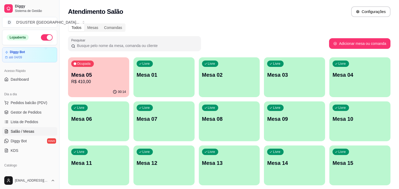
click at [100, 78] on p "Mesa 05" at bounding box center [98, 74] width 55 height 7
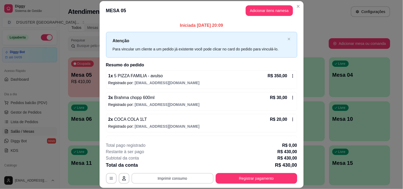
click at [192, 178] on button "Imprimir consumo" at bounding box center [173, 178] width 82 height 11
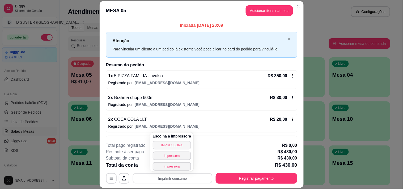
click at [177, 144] on button "IMPRESSORA" at bounding box center [172, 145] width 39 height 9
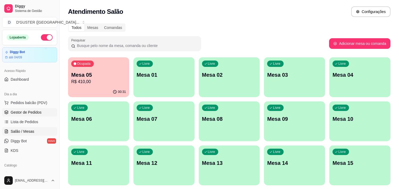
click at [22, 112] on span "Gestor de Pedidos" at bounding box center [26, 112] width 31 height 5
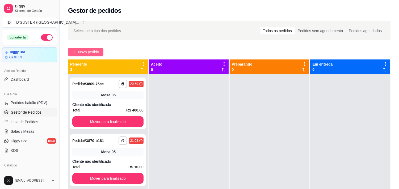
click at [80, 49] on button "Novo pedido" at bounding box center [85, 52] width 35 height 9
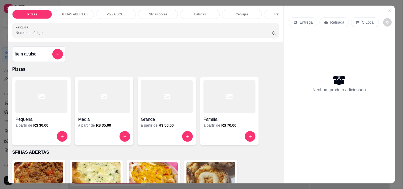
click at [325, 21] on icon at bounding box center [326, 22] width 4 height 3
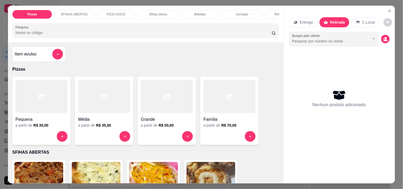
click at [27, 54] on h4 "Item avulso" at bounding box center [26, 54] width 22 height 6
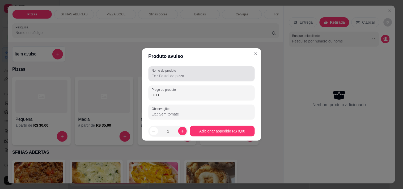
click at [189, 71] on div at bounding box center [202, 74] width 100 height 11
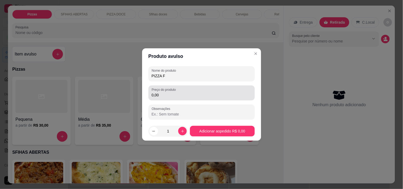
type input "PIZZA F"
click at [178, 97] on input "0,00" at bounding box center [202, 95] width 100 height 5
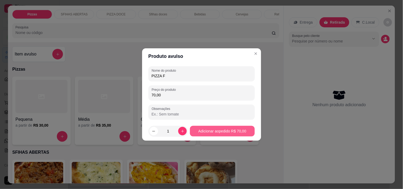
type input "70,00"
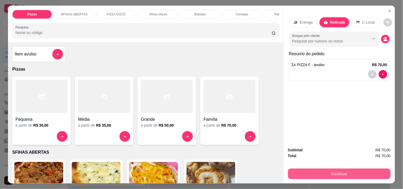
click at [318, 173] on button "Continuar" at bounding box center [339, 174] width 103 height 11
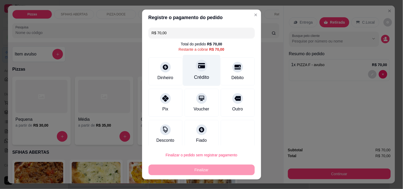
click at [187, 69] on div "Crédito" at bounding box center [201, 70] width 37 height 31
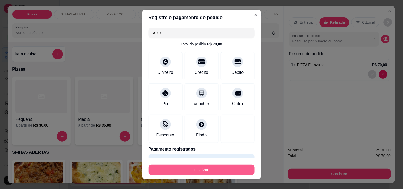
click at [229, 170] on button "Finalizar" at bounding box center [202, 170] width 106 height 11
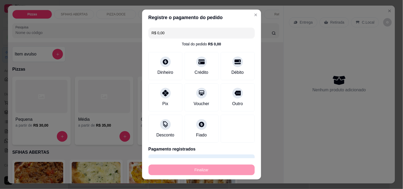
type input "-R$ 70,00"
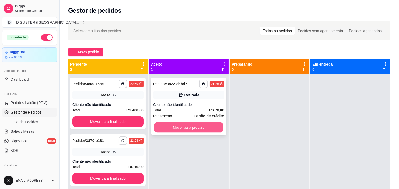
click at [198, 131] on button "Mover para preparo" at bounding box center [188, 128] width 69 height 10
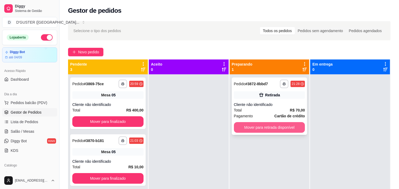
click at [245, 125] on button "Mover para retirada disponível" at bounding box center [269, 127] width 71 height 11
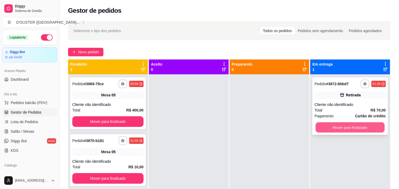
click at [346, 127] on button "Mover para finalizado" at bounding box center [350, 128] width 69 height 10
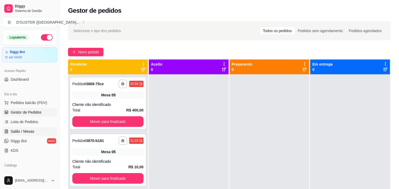
click at [16, 132] on span "Salão / Mesas" at bounding box center [23, 131] width 24 height 5
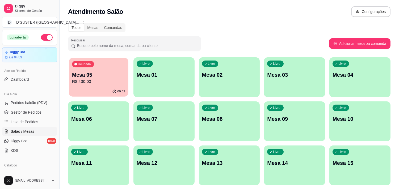
click at [105, 74] on p "Mesa 05" at bounding box center [98, 75] width 53 height 7
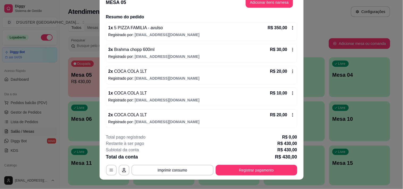
scroll to position [16, 0]
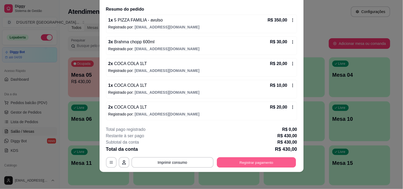
click at [255, 160] on button "Registrar pagamento" at bounding box center [256, 163] width 79 height 10
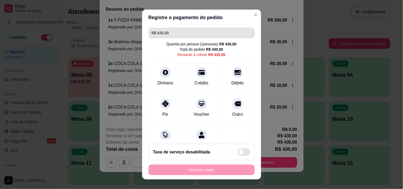
click at [169, 34] on input "R$ 430,00" at bounding box center [202, 33] width 100 height 11
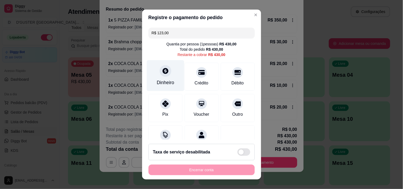
click at [161, 78] on div "Dinheiro" at bounding box center [165, 75] width 37 height 31
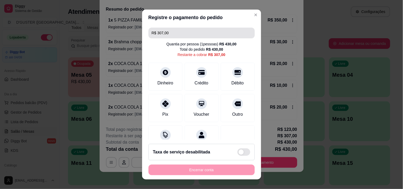
click at [181, 36] on input "R$ 307,00" at bounding box center [202, 33] width 100 height 11
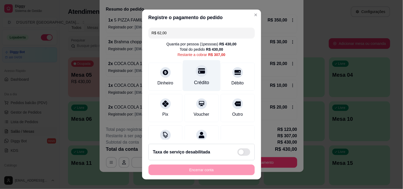
click at [191, 76] on div "Crédito" at bounding box center [201, 75] width 37 height 31
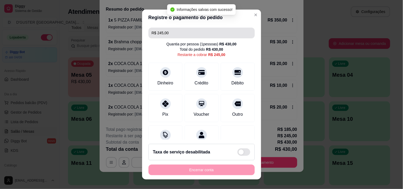
click at [192, 30] on input "R$ 245,00" at bounding box center [202, 33] width 100 height 11
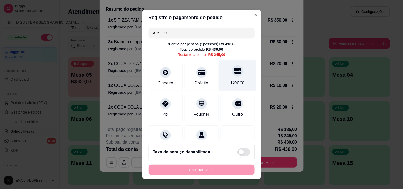
click at [232, 77] on div "Débito" at bounding box center [237, 75] width 37 height 31
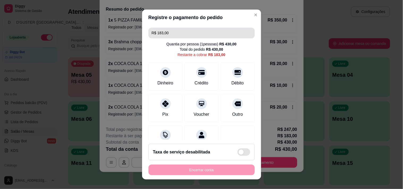
click at [194, 31] on input "R$ 183,00" at bounding box center [202, 33] width 100 height 11
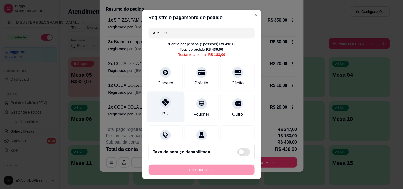
click at [162, 103] on icon at bounding box center [165, 102] width 7 height 7
click at [180, 31] on input "R$ 121,00" at bounding box center [202, 33] width 100 height 11
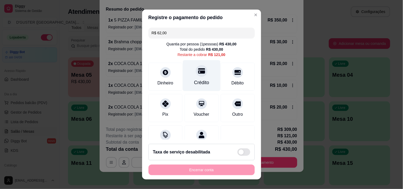
click at [200, 80] on div "Crédito" at bounding box center [201, 82] width 15 height 7
type input "R$ 59,00"
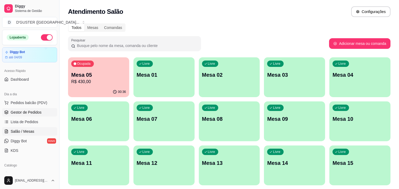
click at [35, 108] on link "Gestor de Pedidos" at bounding box center [29, 112] width 55 height 9
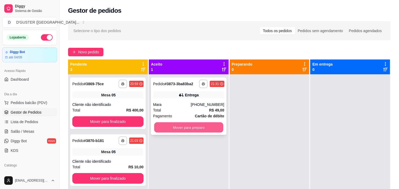
click at [172, 126] on button "Mover para preparo" at bounding box center [188, 128] width 69 height 10
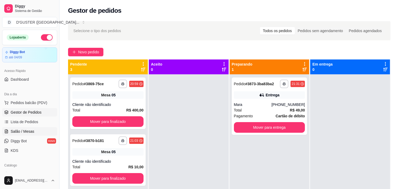
click at [25, 132] on span "Salão / Mesas" at bounding box center [23, 131] width 24 height 5
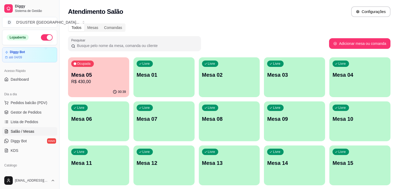
click at [81, 90] on div "00:39" at bounding box center [98, 92] width 61 height 10
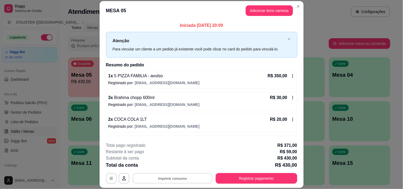
click at [174, 182] on button "Imprimir consumo" at bounding box center [173, 179] width 80 height 10
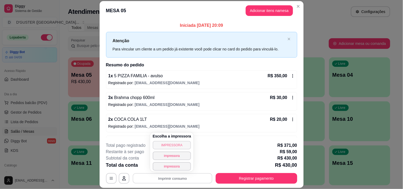
click at [174, 144] on button "IMPRESSORA" at bounding box center [172, 145] width 39 height 9
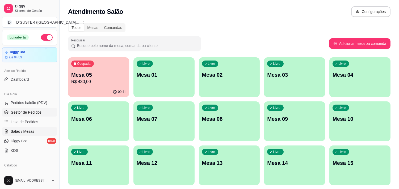
click at [20, 110] on span "Gestor de Pedidos" at bounding box center [26, 112] width 31 height 5
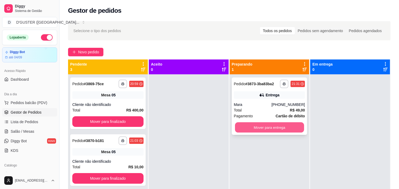
click at [236, 130] on button "Mover para entrega" at bounding box center [269, 128] width 69 height 10
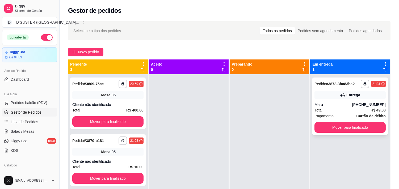
click at [328, 94] on div "Entrega" at bounding box center [350, 94] width 71 height 7
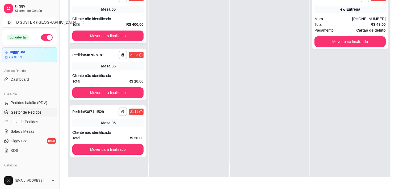
scroll to position [81, 0]
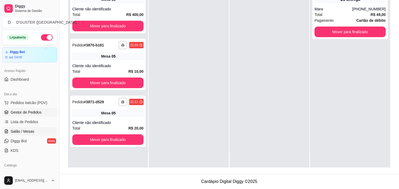
click at [21, 129] on span "Salão / Mesas" at bounding box center [23, 131] width 24 height 5
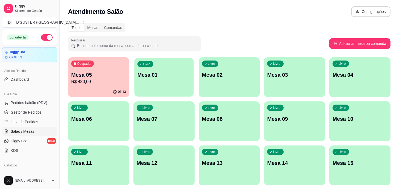
click at [160, 74] on p "Mesa 01" at bounding box center [163, 75] width 53 height 7
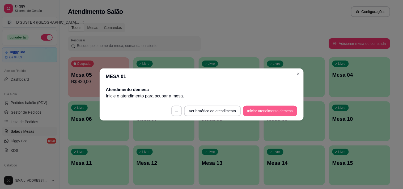
click at [253, 108] on button "Iniciar atendimento de mesa" at bounding box center [270, 111] width 54 height 11
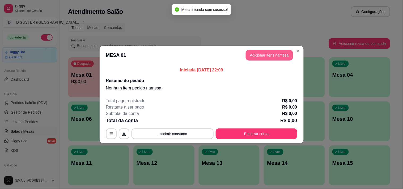
click at [260, 53] on button "Adicionar itens na mesa" at bounding box center [269, 55] width 47 height 11
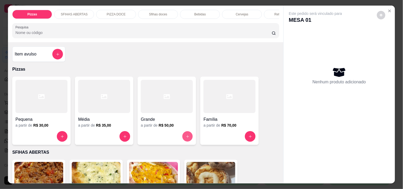
click at [186, 137] on icon "increase-product-quantity" at bounding box center [188, 137] width 4 height 4
click at [4, 92] on div "Pizzas SFIHAS ABERTAS PIZZA DOCE Sfihas doces Bebidas Cervejas Refrigerantes Ág…" at bounding box center [201, 94] width 403 height 189
click at [389, 10] on icon "Close" at bounding box center [390, 11] width 2 height 2
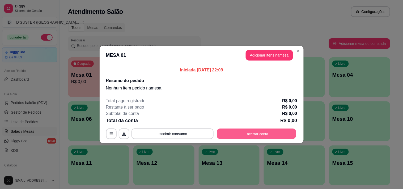
click at [248, 131] on button "Encerrar conta" at bounding box center [256, 134] width 79 height 10
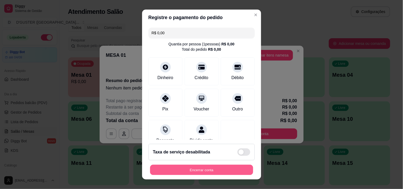
click at [203, 172] on button "Encerrar conta" at bounding box center [201, 170] width 103 height 10
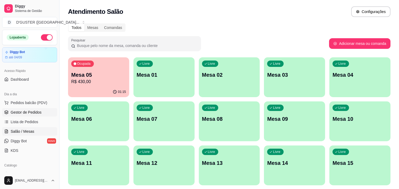
click at [18, 112] on span "Gestor de Pedidos" at bounding box center [26, 112] width 31 height 5
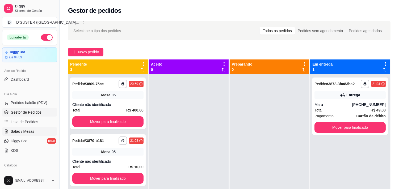
click at [25, 130] on span "Salão / Mesas" at bounding box center [23, 131] width 24 height 5
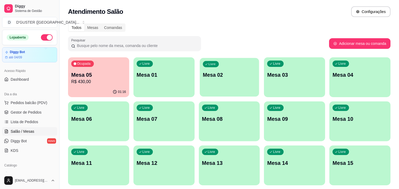
click at [210, 82] on div "Livre Mesa 02" at bounding box center [229, 74] width 59 height 32
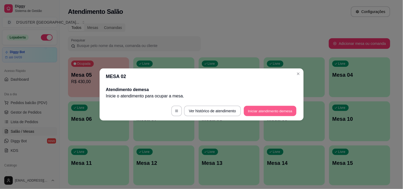
click at [282, 112] on button "Iniciar atendimento de mesa" at bounding box center [270, 111] width 53 height 10
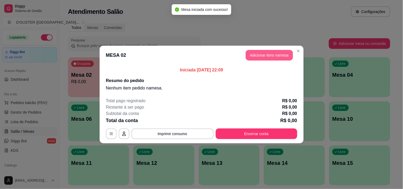
click at [267, 56] on button "Adicionar itens na mesa" at bounding box center [269, 55] width 47 height 11
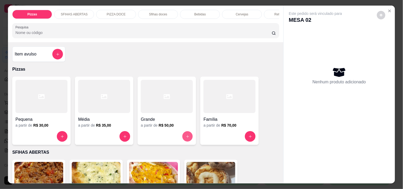
click at [186, 137] on icon "increase-product-quantity" at bounding box center [188, 137] width 4 height 4
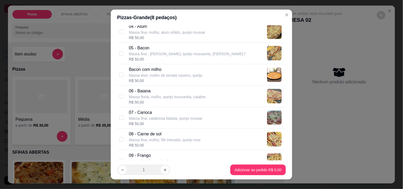
scroll to position [118, 0]
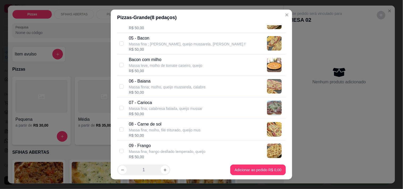
click at [139, 39] on p "05 - Bacon" at bounding box center [187, 38] width 117 height 6
checkbox input "true"
click at [135, 68] on p "Massa leve, molho de tomate caseiro, queijo" at bounding box center [166, 65] width 74 height 5
checkbox input "true"
click at [132, 89] on p "Massa finna; molho, queijo mussarela, calabre" at bounding box center [167, 87] width 77 height 5
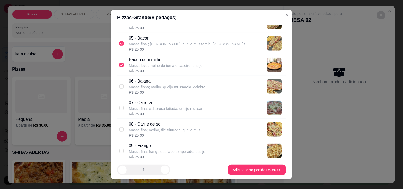
checkbox input "true"
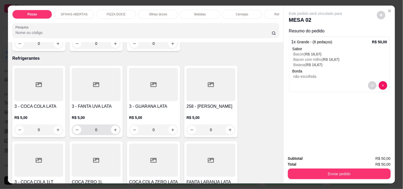
scroll to position [1507, 0]
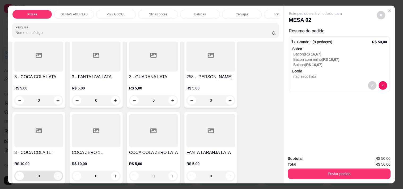
click at [57, 172] on button "increase-product-quantity" at bounding box center [58, 176] width 8 height 8
type input "1"
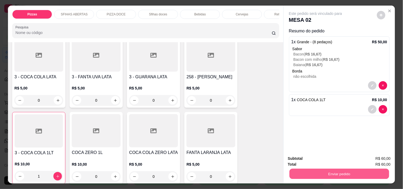
click at [325, 173] on button "Enviar pedido" at bounding box center [340, 174] width 100 height 10
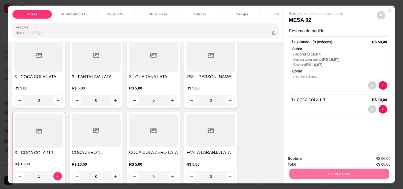
click at [308, 159] on button "Não registrar e enviar pedido" at bounding box center [321, 159] width 55 height 10
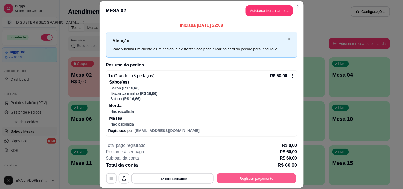
click at [237, 175] on button "Registrar pagamento" at bounding box center [256, 179] width 79 height 10
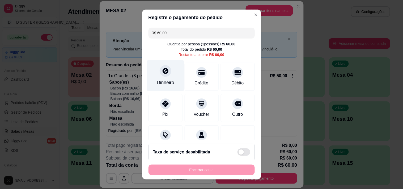
click at [165, 78] on div "Dinheiro" at bounding box center [165, 75] width 37 height 31
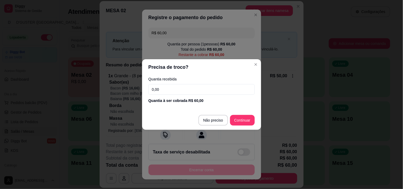
click at [204, 91] on input "0,00" at bounding box center [202, 89] width 106 height 11
type input "49,00"
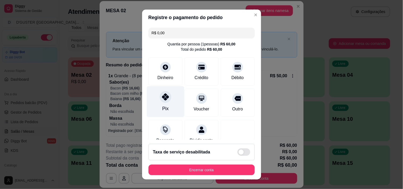
click at [162, 97] on icon at bounding box center [165, 97] width 7 height 7
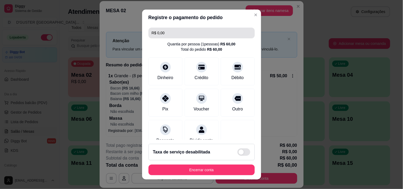
click at [197, 31] on input "R$ 0,00" at bounding box center [202, 33] width 100 height 11
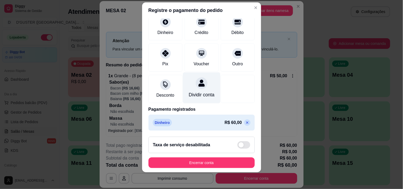
scroll to position [7, 0]
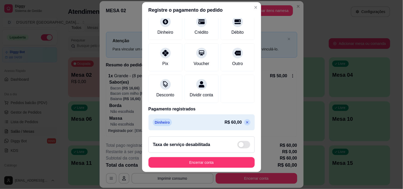
click at [245, 121] on icon at bounding box center [247, 122] width 4 height 4
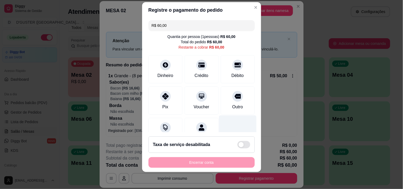
scroll to position [22, 0]
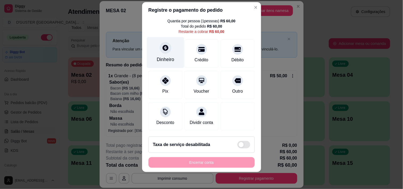
click at [165, 44] on icon at bounding box center [165, 47] width 7 height 7
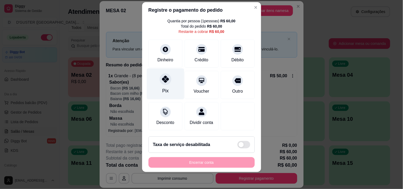
click at [162, 76] on icon at bounding box center [165, 79] width 7 height 7
type input "R$ 0,00"
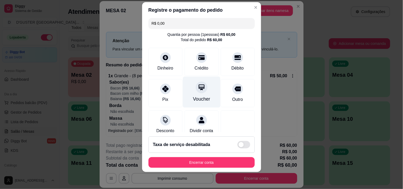
scroll to position [0, 0]
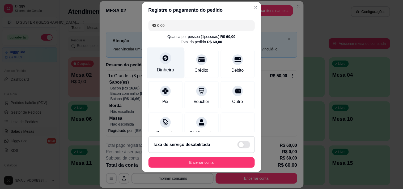
click at [161, 63] on div at bounding box center [166, 58] width 12 height 12
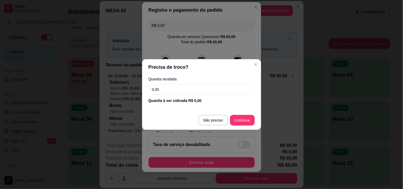
click at [189, 88] on input "0,00" at bounding box center [202, 89] width 106 height 11
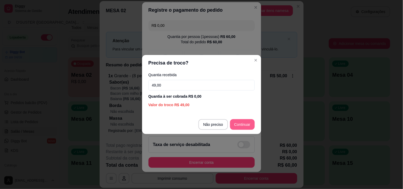
type input "49,00"
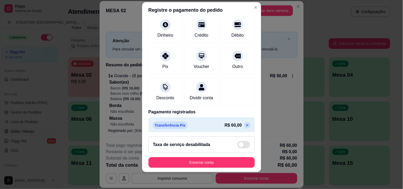
scroll to position [65, 0]
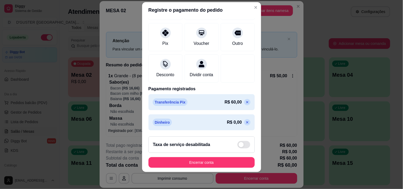
click at [188, 122] on div "Dinheiro R$ 0,00" at bounding box center [202, 122] width 98 height 7
click at [227, 120] on p "R$ 0,00" at bounding box center [234, 122] width 15 height 6
click at [231, 119] on p "R$ 0,00" at bounding box center [234, 122] width 15 height 6
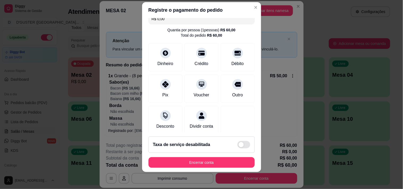
scroll to position [0, 0]
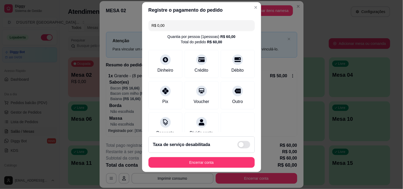
click at [196, 28] on input "R$ 0,00" at bounding box center [202, 25] width 100 height 11
click at [162, 57] on icon at bounding box center [165, 58] width 7 height 7
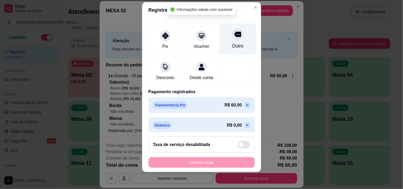
scroll to position [85, 0]
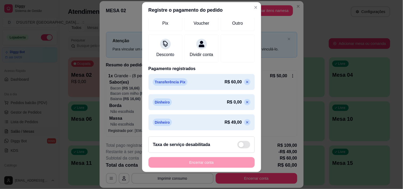
click at [245, 101] on icon at bounding box center [247, 102] width 4 height 4
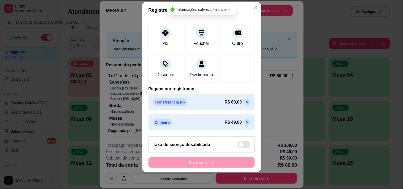
scroll to position [65, 0]
click at [245, 102] on icon at bounding box center [247, 102] width 4 height 4
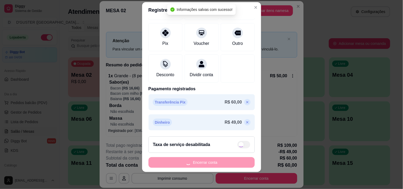
scroll to position [50, 0]
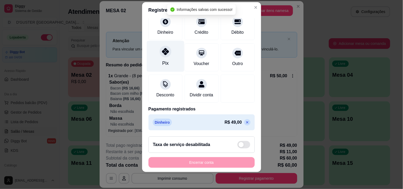
click at [158, 53] on div "Pix" at bounding box center [165, 56] width 37 height 31
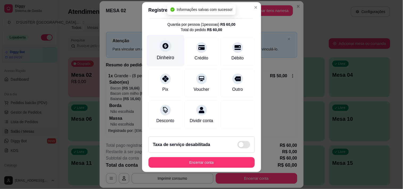
scroll to position [0, 0]
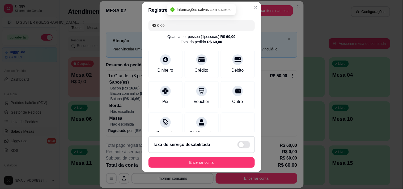
click at [181, 26] on input "R$ 0,00" at bounding box center [202, 25] width 100 height 11
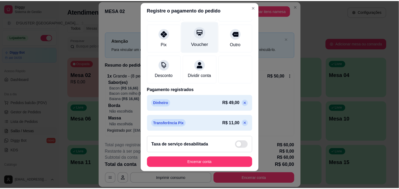
scroll to position [65, 0]
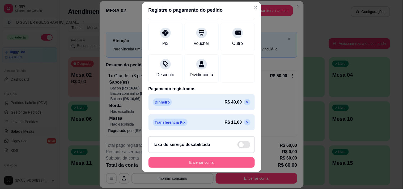
type input "R$ 11,00"
click at [196, 161] on button "Encerrar conta" at bounding box center [201, 163] width 103 height 10
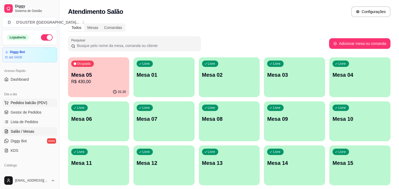
click at [32, 101] on span "Pedidos balcão (PDV)" at bounding box center [29, 102] width 37 height 5
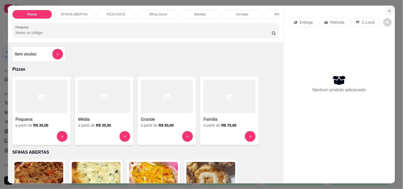
click at [389, 10] on icon "Close" at bounding box center [390, 11] width 2 height 2
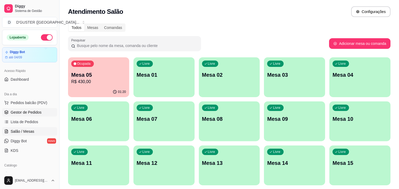
click at [33, 110] on span "Gestor de Pedidos" at bounding box center [26, 112] width 31 height 5
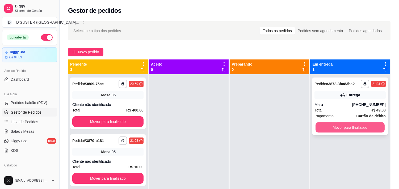
click at [336, 125] on button "Mover para finalizado" at bounding box center [350, 128] width 69 height 10
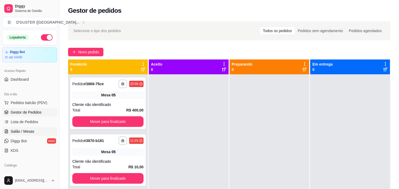
click at [24, 131] on span "Salão / Mesas" at bounding box center [23, 131] width 24 height 5
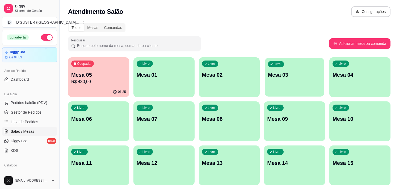
click at [298, 86] on div "Livre Mesa 03" at bounding box center [294, 74] width 59 height 32
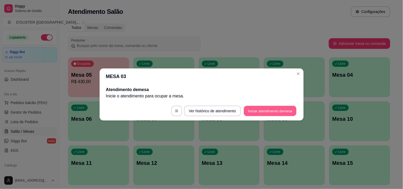
click at [257, 107] on button "Iniciar atendimento de mesa" at bounding box center [270, 111] width 53 height 10
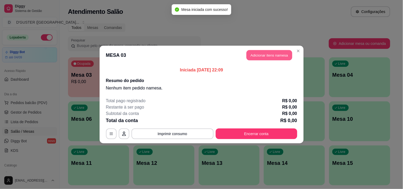
click at [269, 55] on button "Adicionar itens na mesa" at bounding box center [270, 55] width 46 height 10
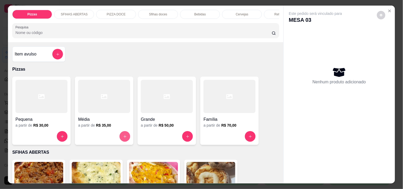
click at [124, 138] on icon "increase-product-quantity" at bounding box center [125, 136] width 3 height 3
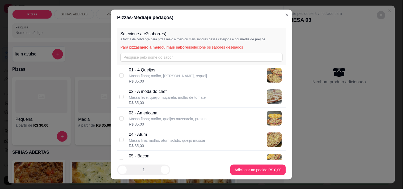
click at [183, 81] on div "R$ 35,00" at bounding box center [168, 81] width 78 height 5
checkbox input "true"
click at [171, 94] on p "02 - A moda do chef" at bounding box center [167, 92] width 77 height 6
click at [174, 121] on p "Massa finna; molho, queijos mussarela, presun" at bounding box center [168, 118] width 78 height 5
checkbox input "false"
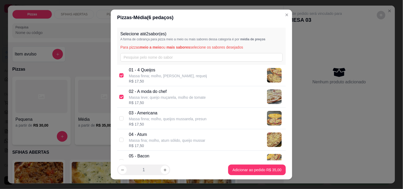
checkbox input "true"
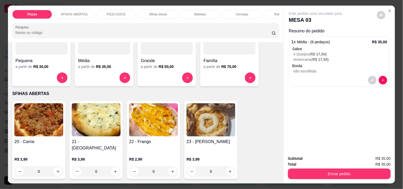
scroll to position [59, 0]
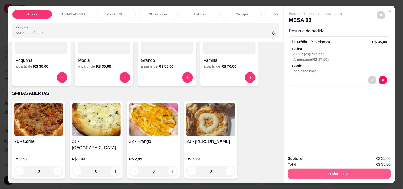
click at [311, 169] on button "Enviar pedido" at bounding box center [339, 174] width 103 height 11
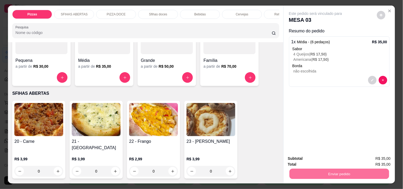
click at [307, 158] on button "Não registrar e enviar pedido" at bounding box center [322, 159] width 54 height 10
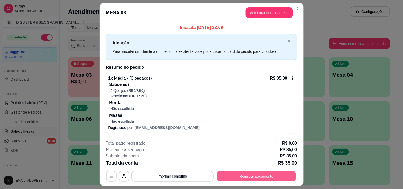
click at [232, 174] on button "Registrar pagamento" at bounding box center [256, 176] width 79 height 10
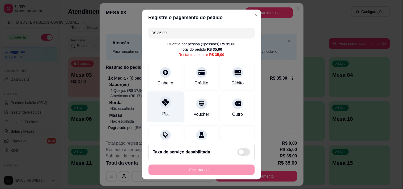
click at [162, 105] on icon at bounding box center [165, 102] width 7 height 7
type input "R$ 0,00"
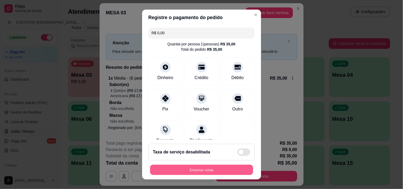
click at [202, 171] on button "Encerrar conta" at bounding box center [201, 170] width 103 height 10
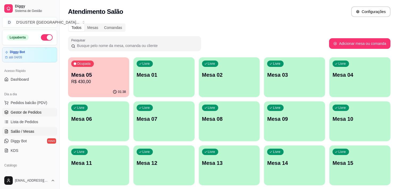
click at [14, 113] on span "Gestor de Pedidos" at bounding box center [26, 112] width 31 height 5
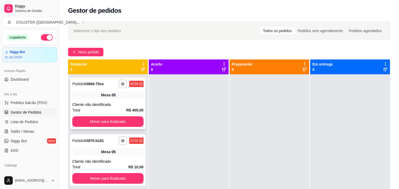
click at [106, 97] on span "Mesa" at bounding box center [105, 95] width 9 height 5
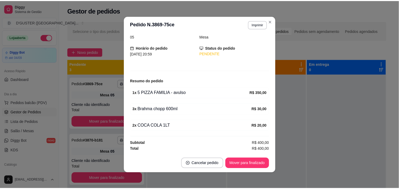
scroll to position [1, 0]
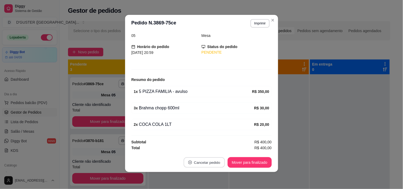
click at [202, 163] on button "Cancelar pedido" at bounding box center [204, 163] width 41 height 10
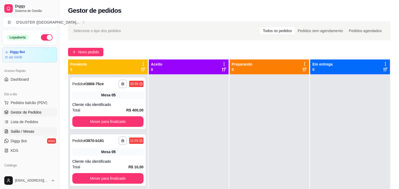
click at [33, 130] on span "Salão / Mesas" at bounding box center [23, 131] width 24 height 5
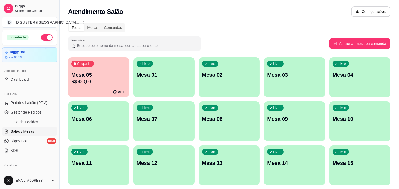
click at [114, 78] on p "Mesa 05" at bounding box center [98, 74] width 55 height 7
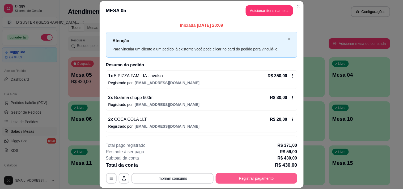
click at [251, 179] on button "Registrar pagamento" at bounding box center [257, 178] width 82 height 11
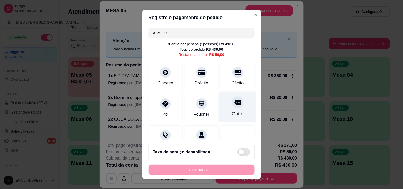
click at [234, 104] on icon at bounding box center [237, 102] width 7 height 5
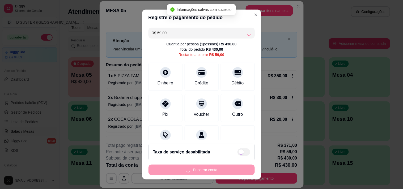
type input "R$ 0,00"
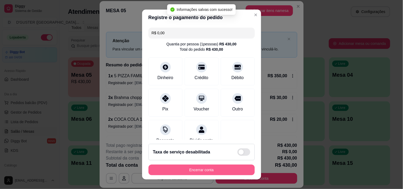
click at [211, 171] on button "Encerrar conta" at bounding box center [202, 170] width 106 height 11
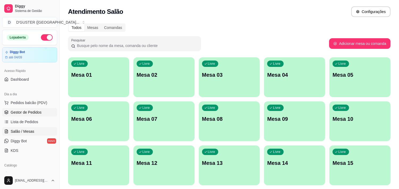
click at [32, 113] on span "Gestor de Pedidos" at bounding box center [26, 112] width 31 height 5
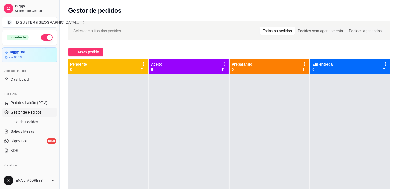
click at [41, 37] on button "button" at bounding box center [47, 37] width 12 height 6
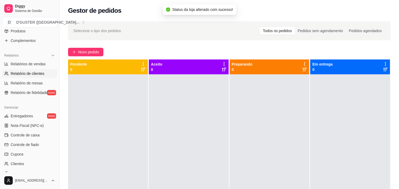
scroll to position [177, 0]
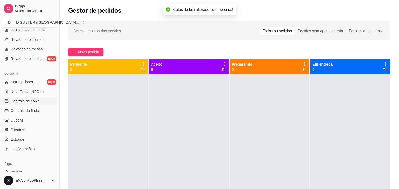
click at [30, 99] on span "Controle de caixa" at bounding box center [25, 101] width 29 height 5
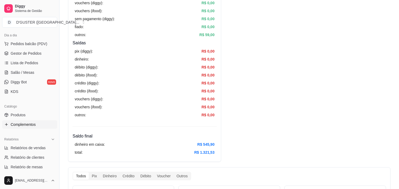
scroll to position [89, 0]
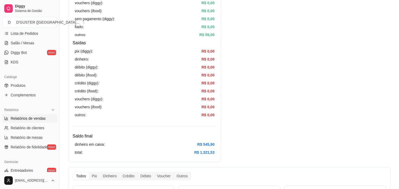
click at [30, 119] on span "Relatórios de vendas" at bounding box center [28, 118] width 35 height 5
select select "ALL"
select select "0"
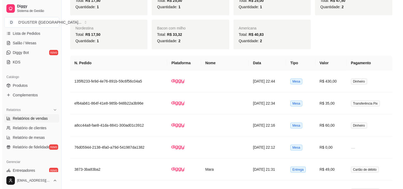
scroll to position [591, 0]
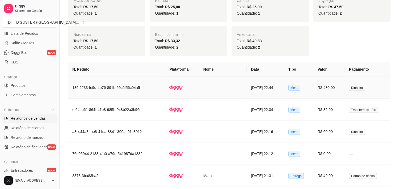
click at [313, 89] on td "Mesa" at bounding box center [298, 88] width 29 height 22
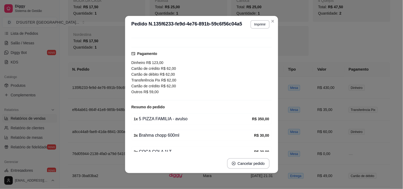
scroll to position [30, 0]
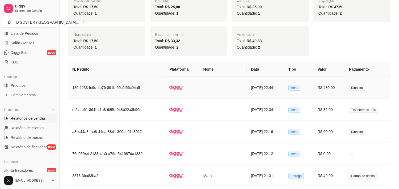
click at [284, 87] on td "[DATE] 22:44" at bounding box center [265, 88] width 37 height 22
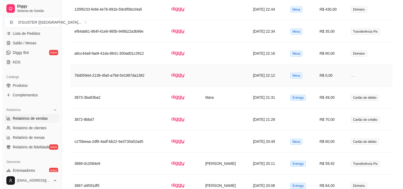
scroll to position [650, 0]
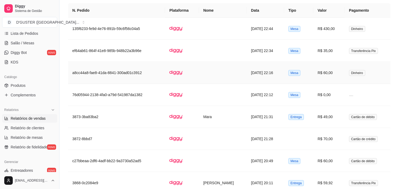
click at [281, 68] on td "[DATE] 22:16" at bounding box center [265, 73] width 37 height 22
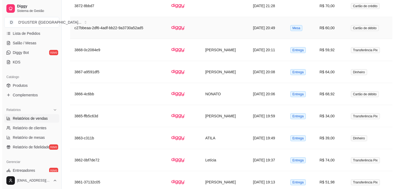
scroll to position [798, 0]
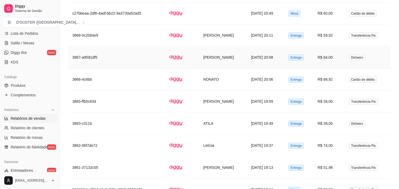
click at [344, 59] on td "R$ 64,00" at bounding box center [328, 58] width 31 height 22
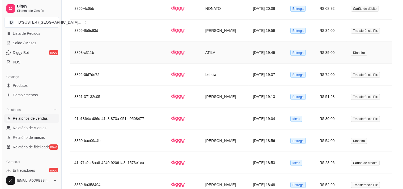
scroll to position [886, 0]
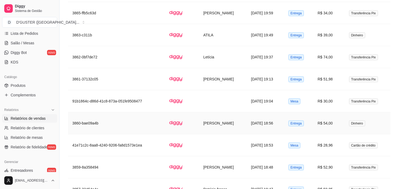
click at [336, 122] on td "R$ 54,00" at bounding box center [328, 123] width 31 height 22
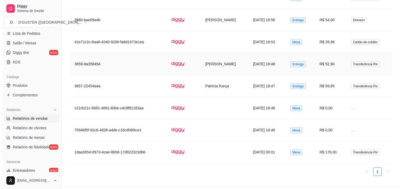
scroll to position [1003, 0]
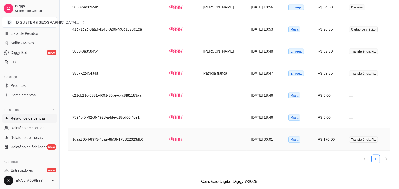
click at [281, 138] on td "[DATE] 00:01" at bounding box center [265, 140] width 37 height 22
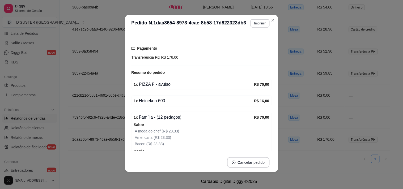
scroll to position [89, 0]
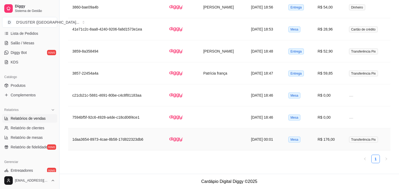
click at [237, 138] on td at bounding box center [223, 140] width 48 height 22
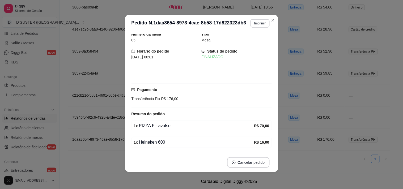
scroll to position [0, 0]
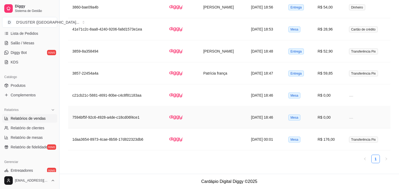
click at [266, 119] on td "[DATE] 18:46" at bounding box center [265, 118] width 37 height 22
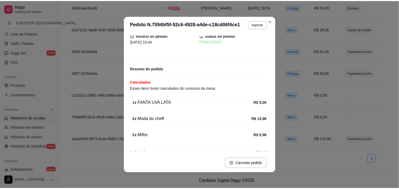
scroll to position [30, 0]
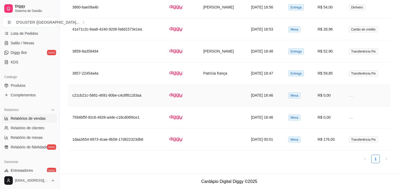
click at [300, 94] on span "Mesa" at bounding box center [294, 96] width 12 height 6
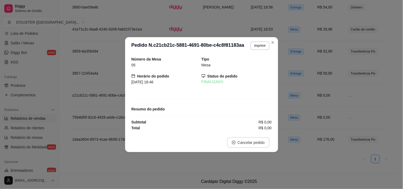
click at [254, 144] on button "Cancelar pedido" at bounding box center [248, 142] width 43 height 11
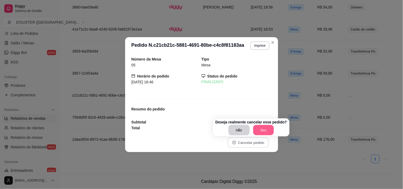
click at [266, 130] on button "Sim" at bounding box center [263, 130] width 21 height 10
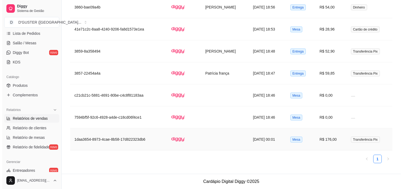
scroll to position [981, 0]
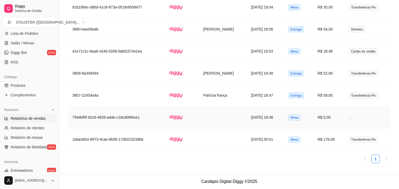
click at [308, 123] on td "Mesa" at bounding box center [298, 118] width 29 height 22
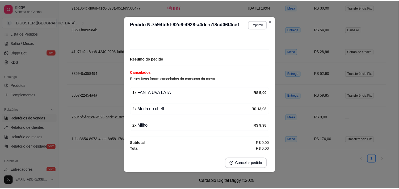
scroll to position [1, 0]
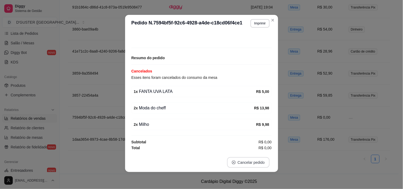
click at [264, 161] on button "Cancelar pedido" at bounding box center [248, 162] width 43 height 11
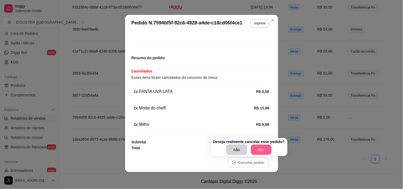
click at [261, 152] on button "Sim" at bounding box center [261, 150] width 21 height 10
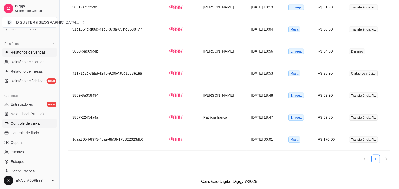
scroll to position [164, 0]
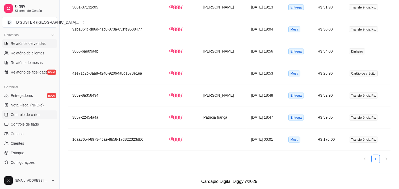
click at [48, 115] on link "Controle de caixa" at bounding box center [29, 115] width 55 height 9
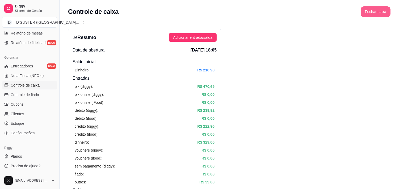
click at [380, 15] on button "Fechar caixa" at bounding box center [376, 11] width 30 height 11
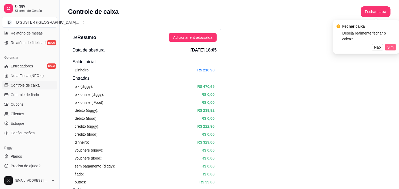
click at [391, 44] on span "Sim" at bounding box center [390, 47] width 6 height 6
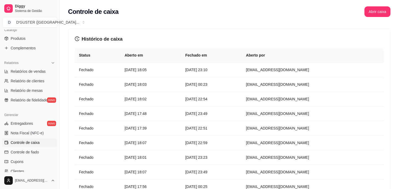
scroll to position [45, 0]
